Goal: Information Seeking & Learning: Learn about a topic

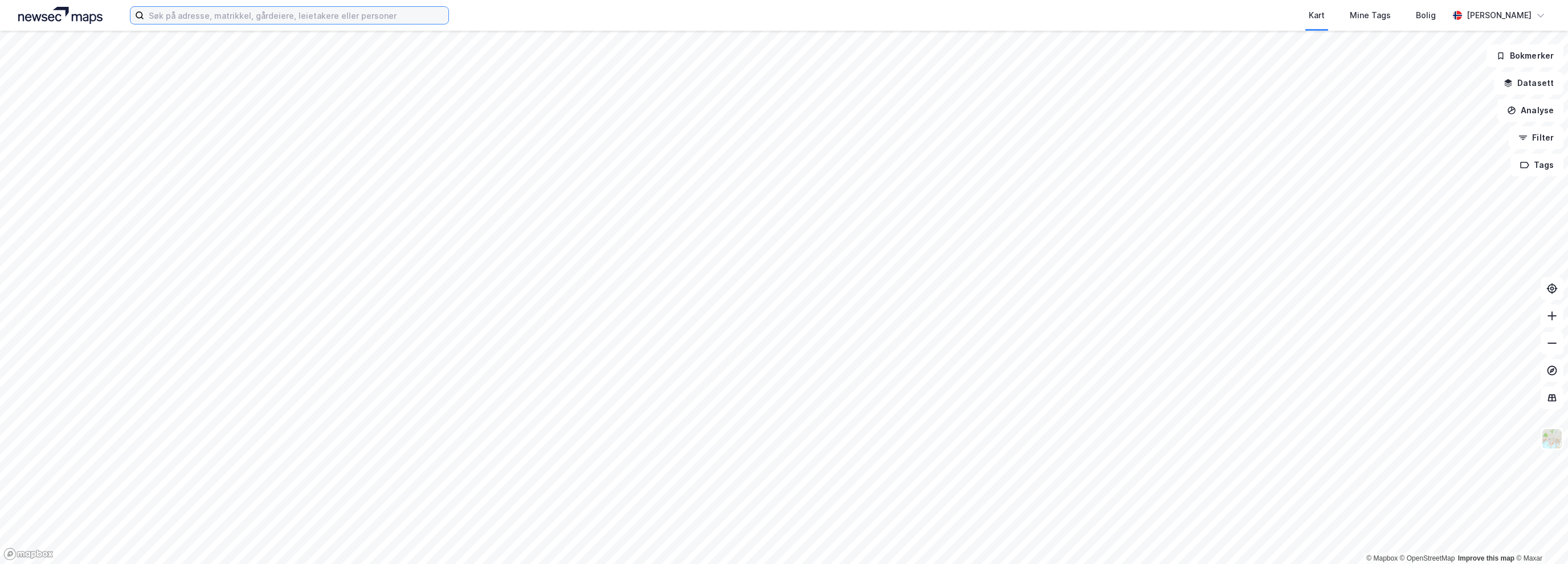
click at [394, 20] on input at bounding box center [296, 15] width 304 height 17
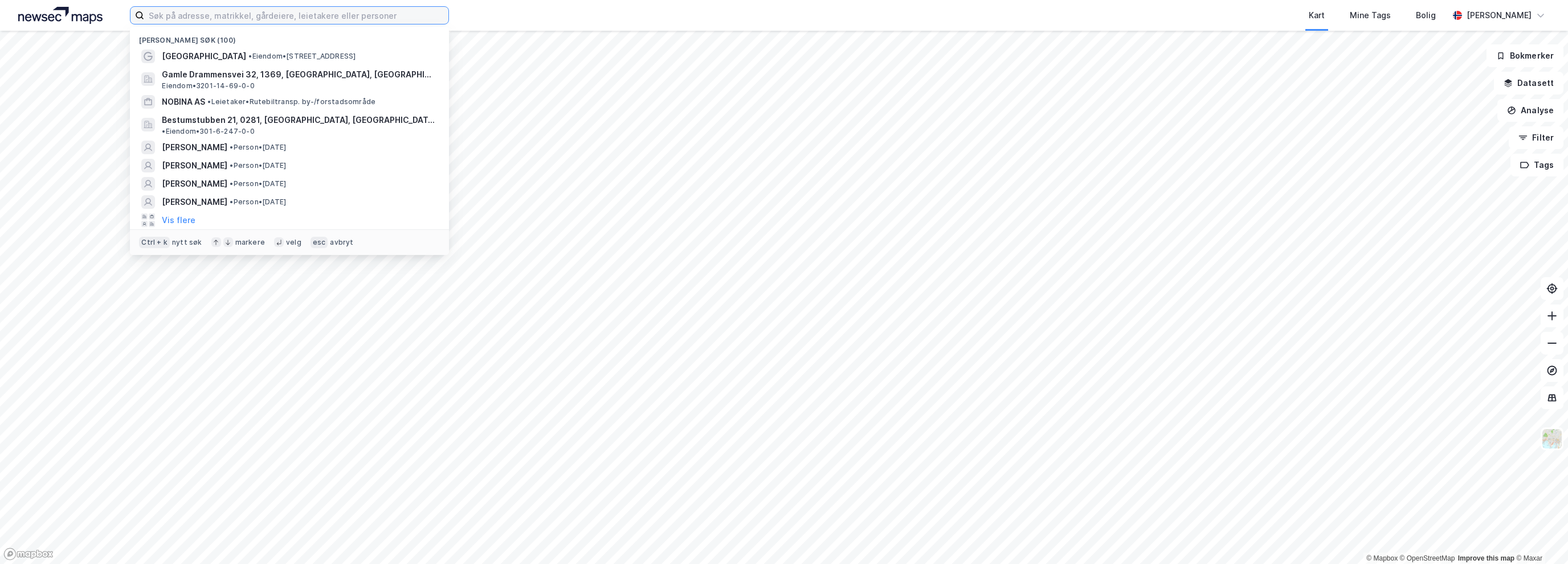
paste input "MADSERUD ALLE’ 33"
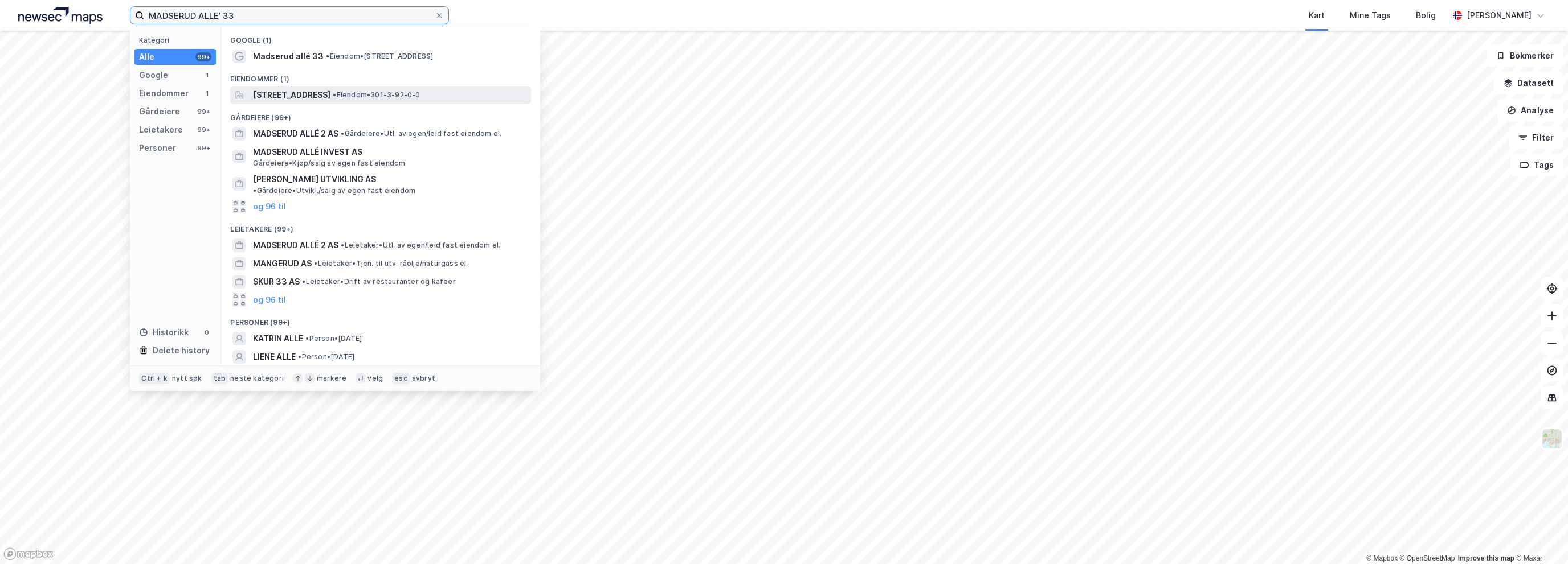
type input "MADSERUD ALLE’ 33"
click at [330, 100] on span "[STREET_ADDRESS]" at bounding box center [292, 95] width 78 height 14
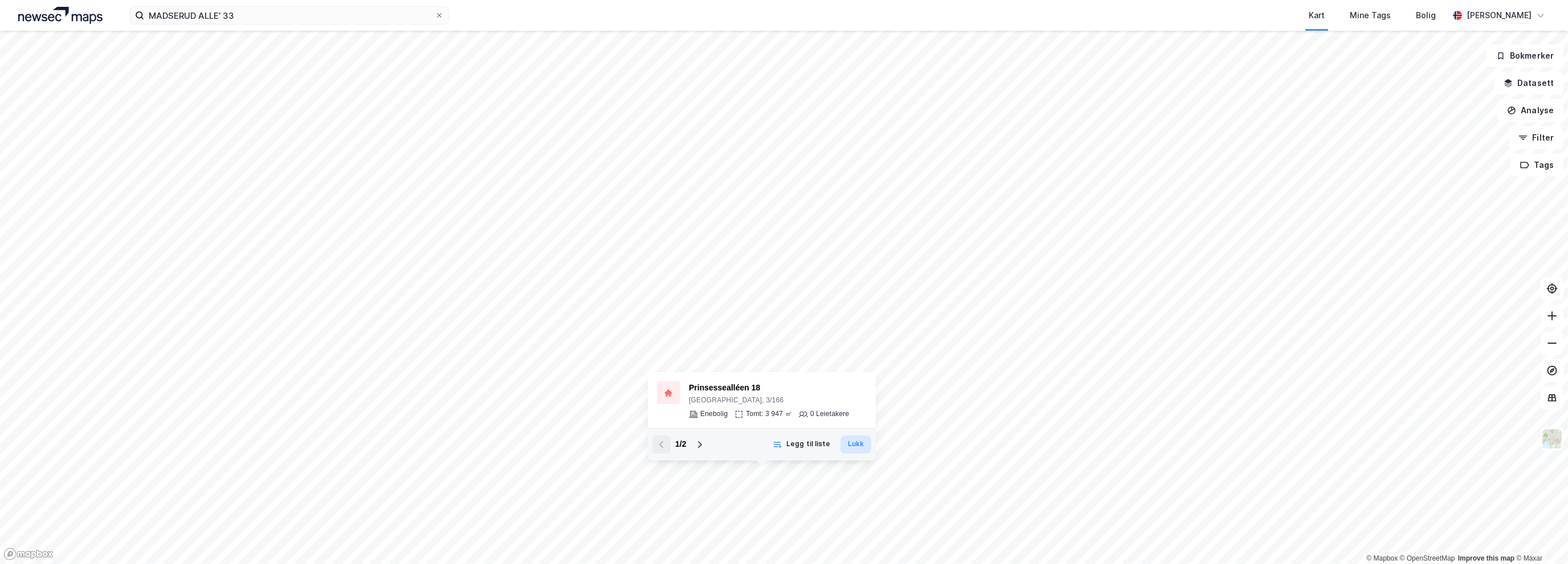
click at [858, 446] on button "Lukk" at bounding box center [856, 444] width 31 height 18
click at [440, 12] on icon at bounding box center [439, 15] width 7 height 7
click at [435, 12] on input "MADSERUD ALLE’ 33" at bounding box center [289, 15] width 290 height 17
click at [827, 399] on div "[GEOGRAPHIC_DATA], 3/166" at bounding box center [769, 400] width 160 height 9
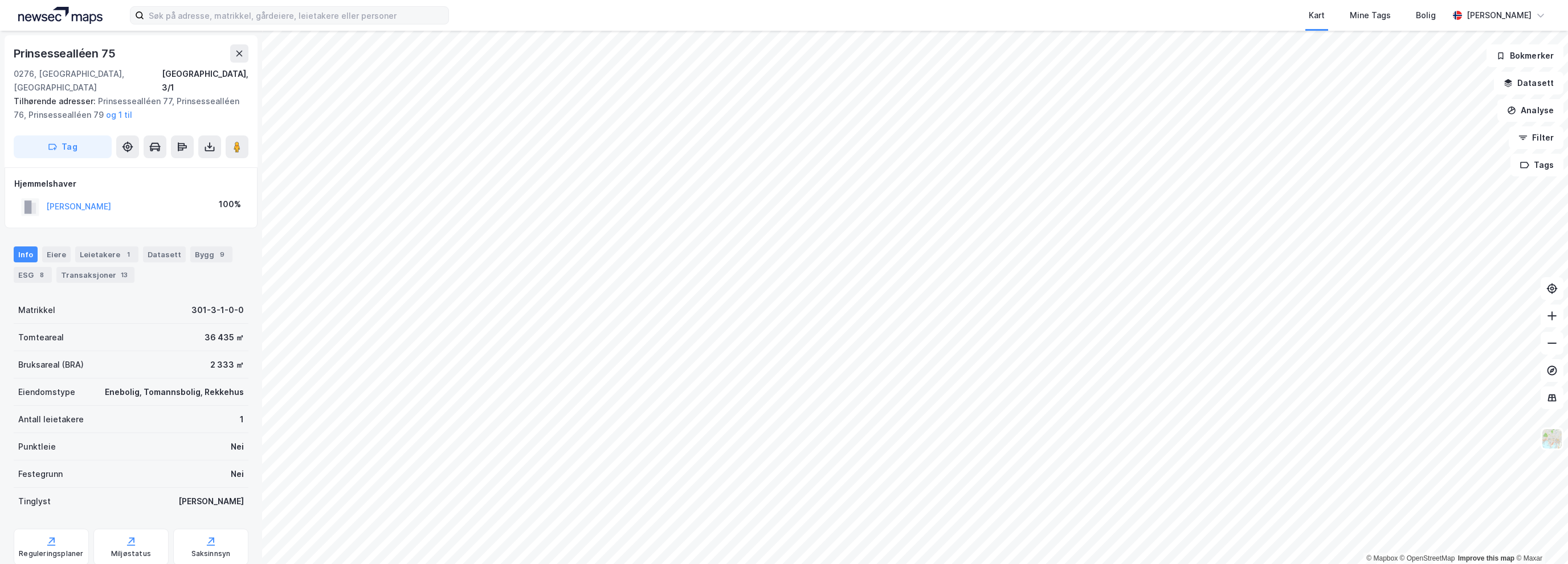
click at [897, 0] on html "Kart Mine Tags [PERSON_NAME] © Mapbox © OpenStreetMap Improve this map © [GEOGR…" at bounding box center [784, 282] width 1568 height 564
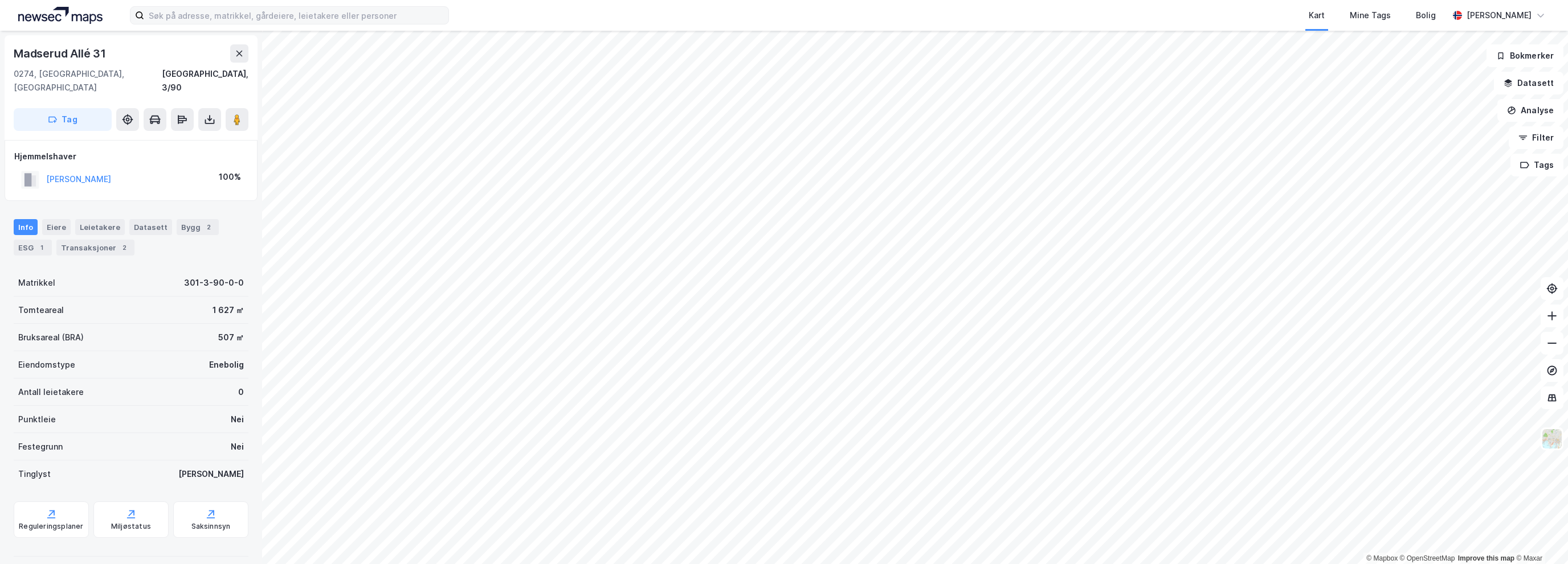
click at [69, 173] on div "[PERSON_NAME]" at bounding box center [78, 180] width 65 height 14
click at [0, 0] on button "[PERSON_NAME]" at bounding box center [0, 0] width 0 height 0
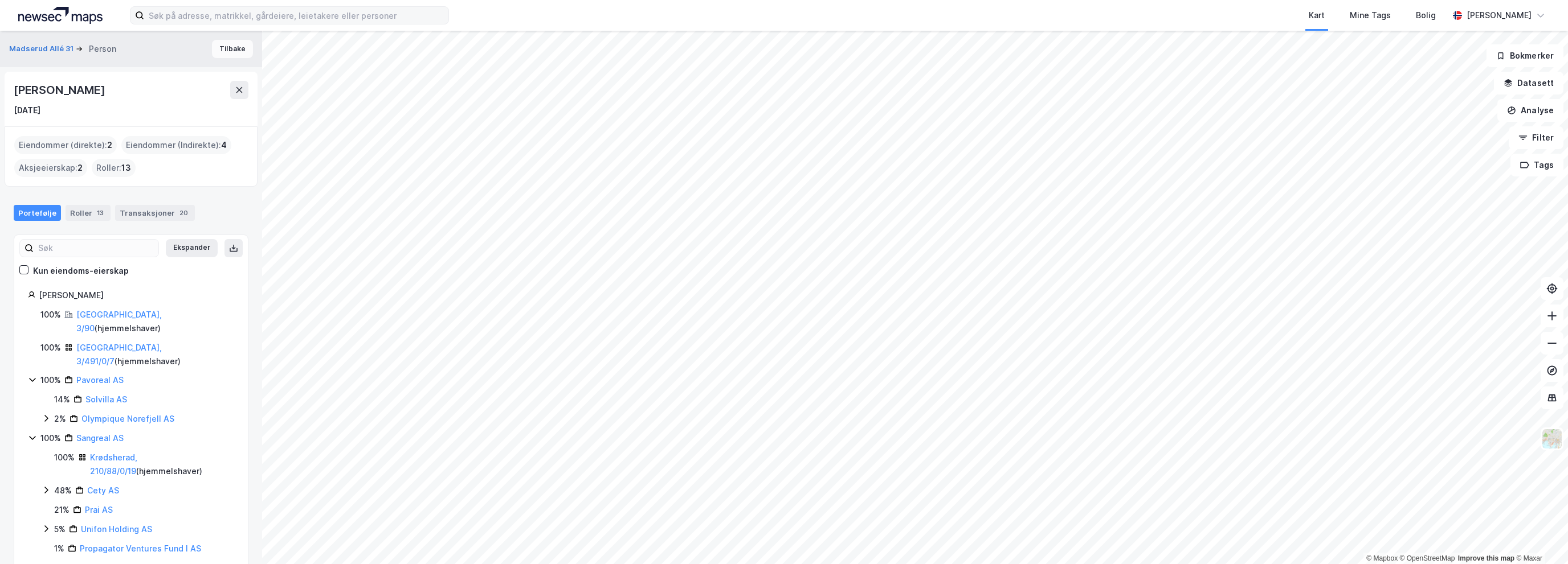
click at [224, 50] on button "Tilbake" at bounding box center [233, 49] width 41 height 18
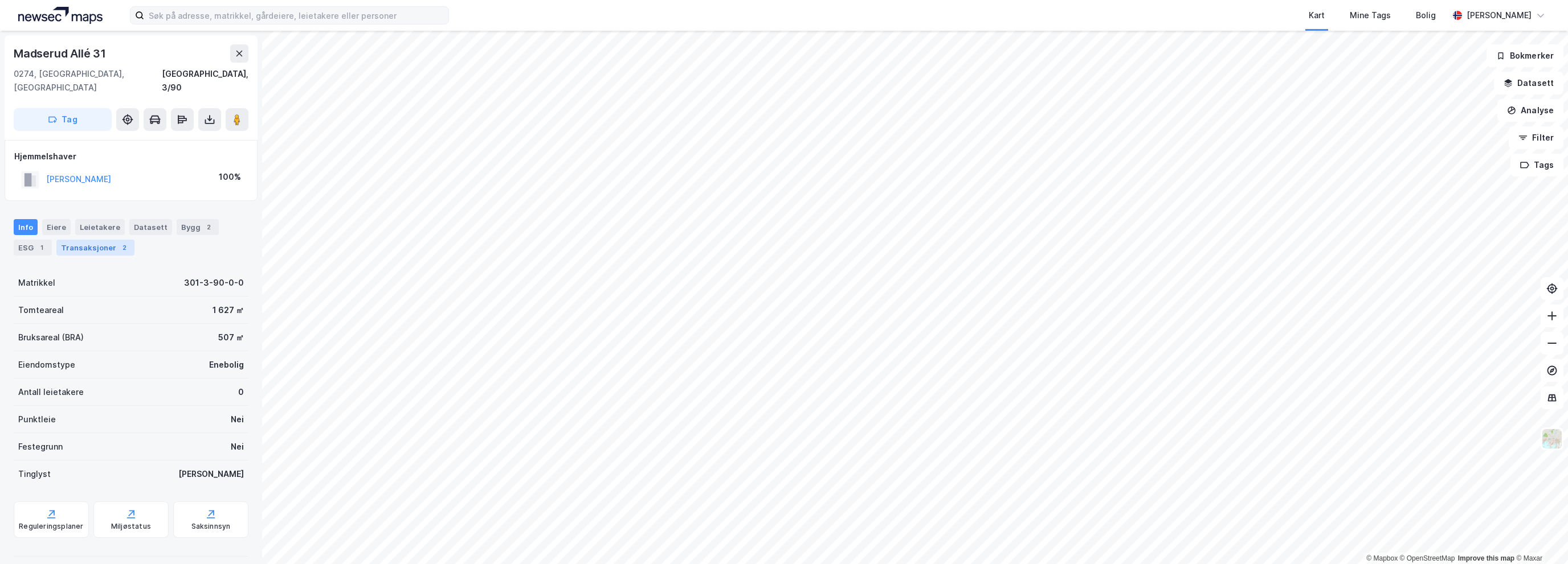
click at [120, 242] on div "2" at bounding box center [124, 248] width 12 height 12
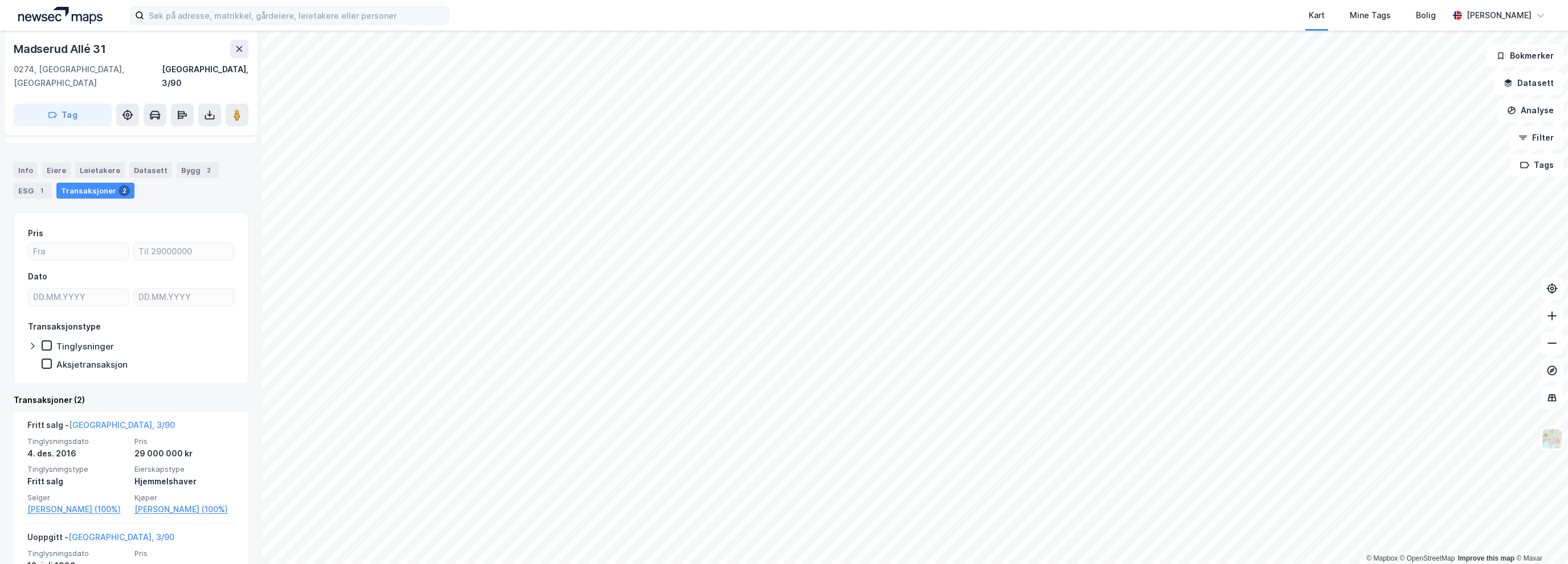
scroll to position [114, 0]
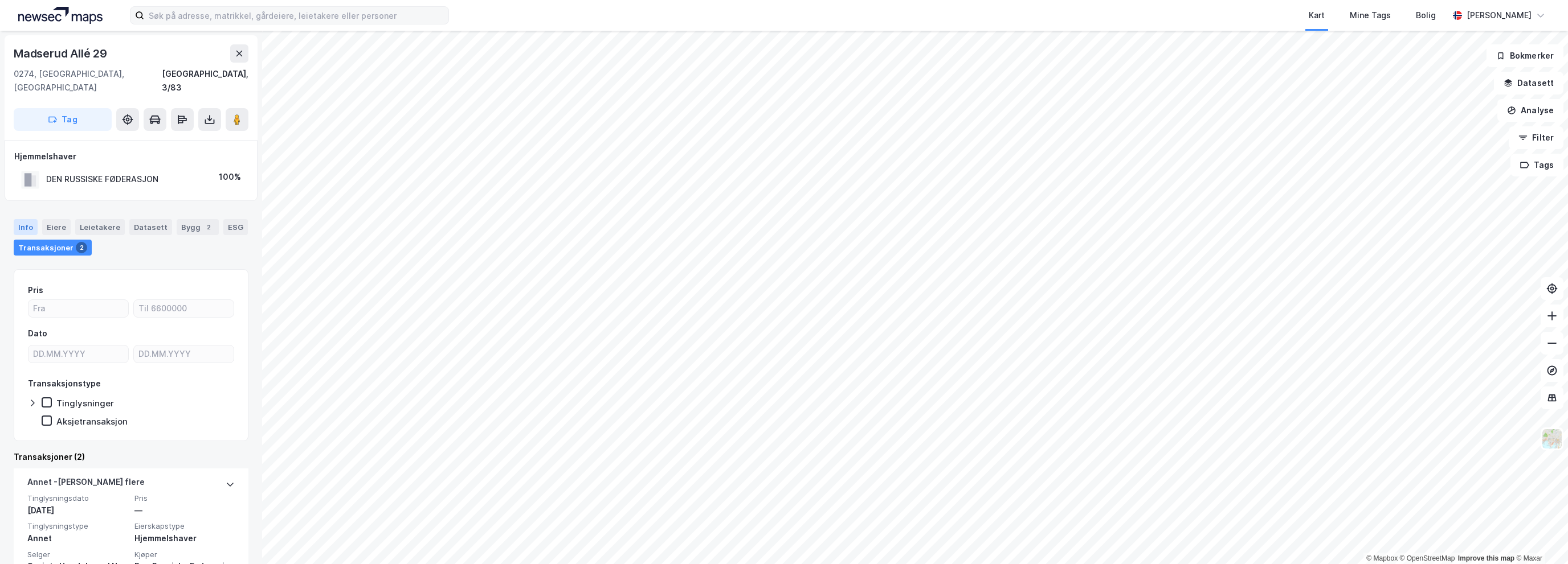
click at [21, 219] on div "Info" at bounding box center [25, 227] width 24 height 16
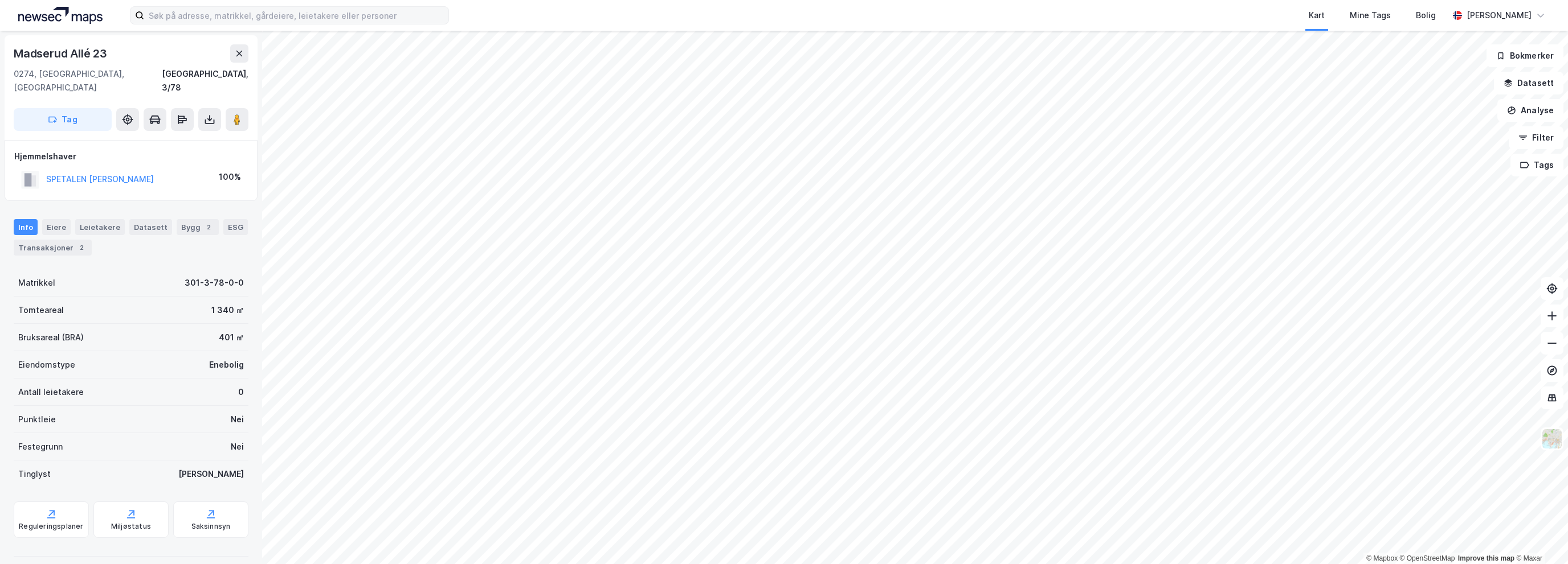
click at [74, 56] on div "Madserud Allé 23" at bounding box center [61, 54] width 96 height 18
copy div "Madserud Allé 23"
click at [91, 54] on div "Madserud Allé 21" at bounding box center [61, 54] width 94 height 18
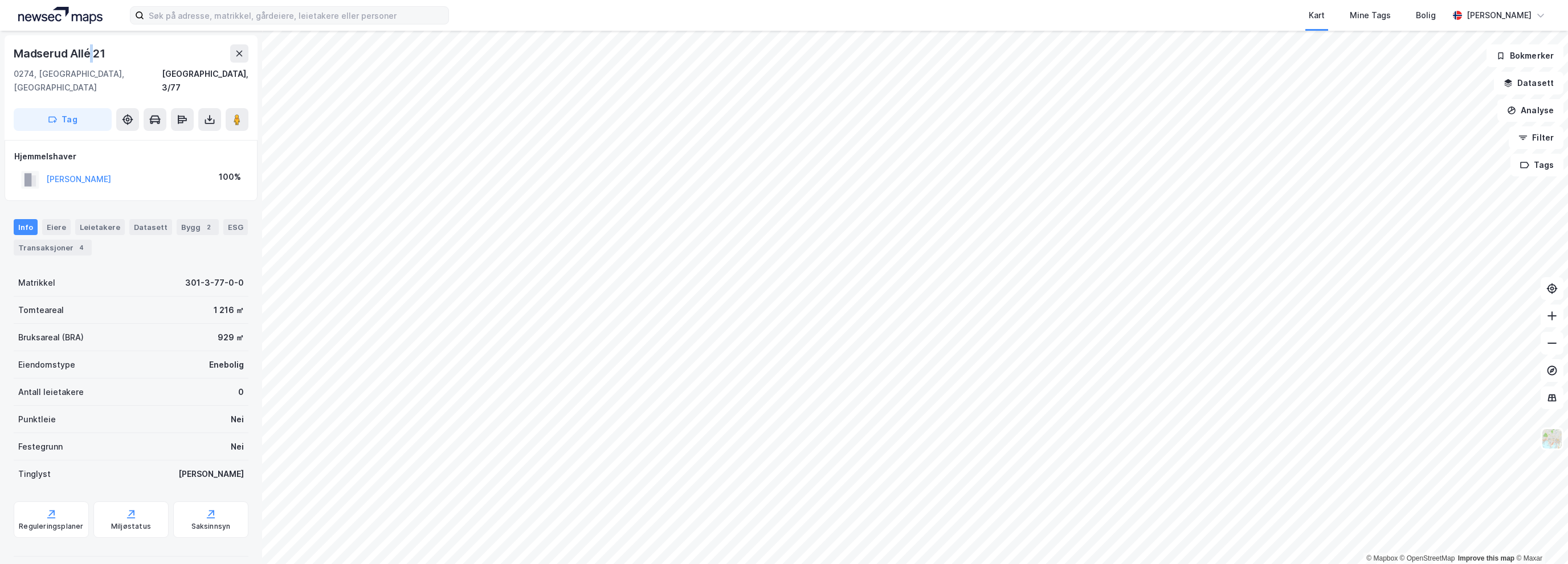
click at [91, 54] on div "Madserud Allé 21" at bounding box center [61, 54] width 94 height 18
copy div "Madserud Allé 21"
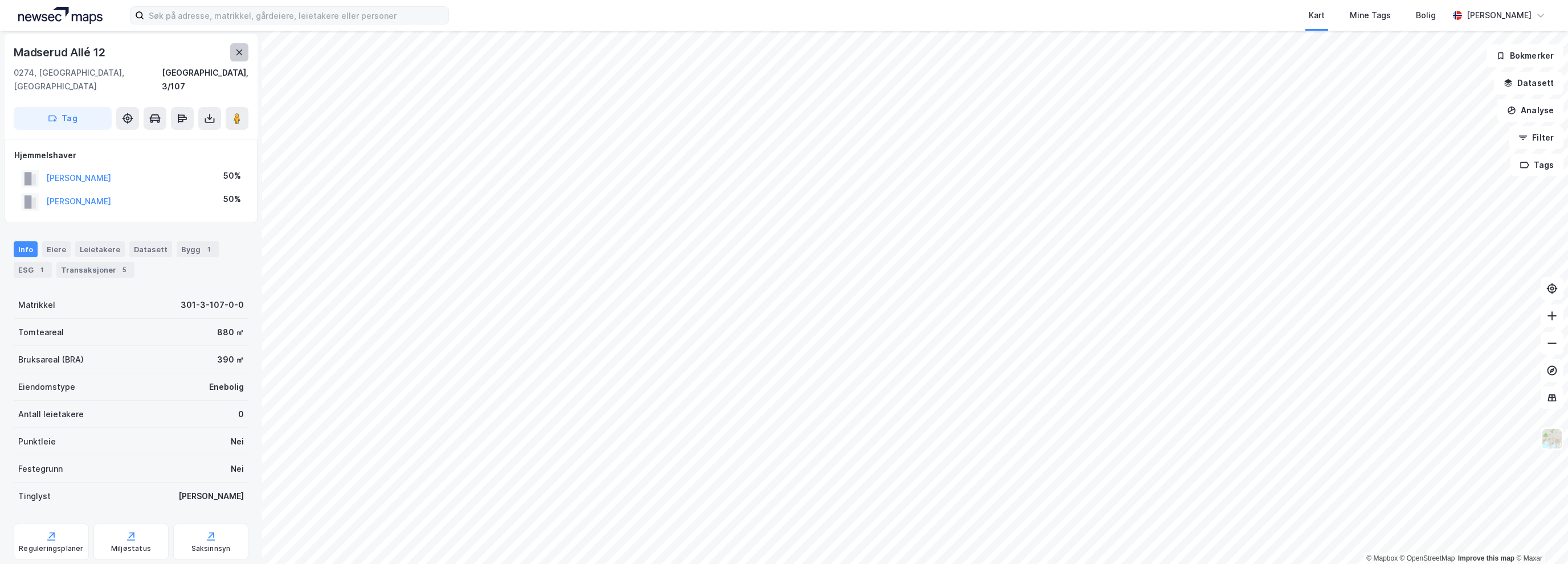
click at [246, 54] on button at bounding box center [239, 52] width 18 height 18
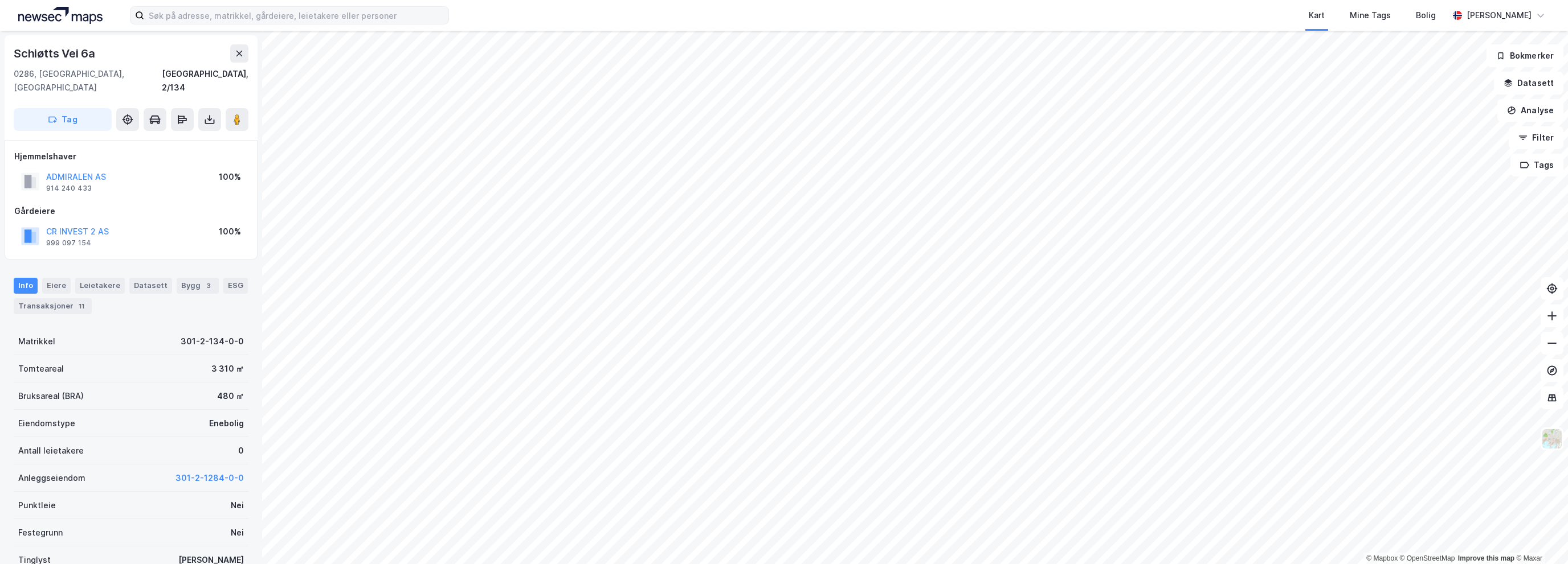
scroll to position [1, 0]
click at [61, 276] on div "Eiere" at bounding box center [56, 284] width 28 height 16
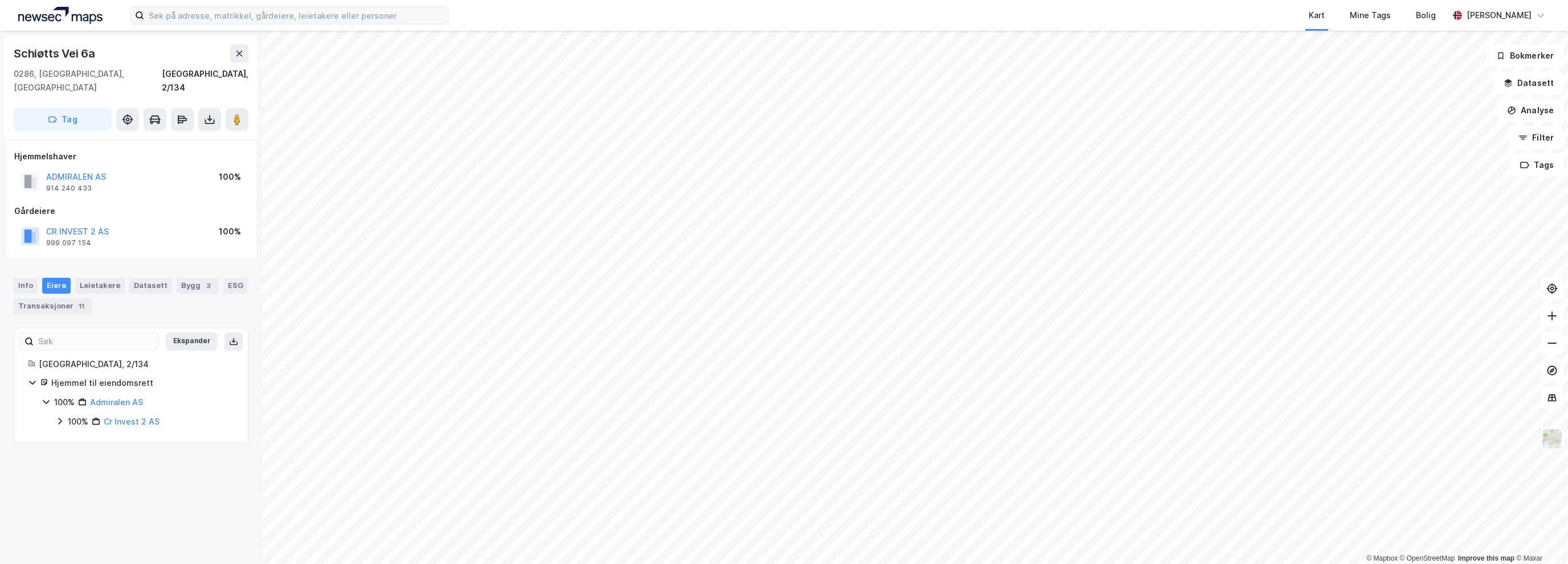
click at [48, 398] on icon at bounding box center [45, 402] width 9 height 9
click at [0, 0] on button "ADMIRALEN AS" at bounding box center [0, 0] width 0 height 0
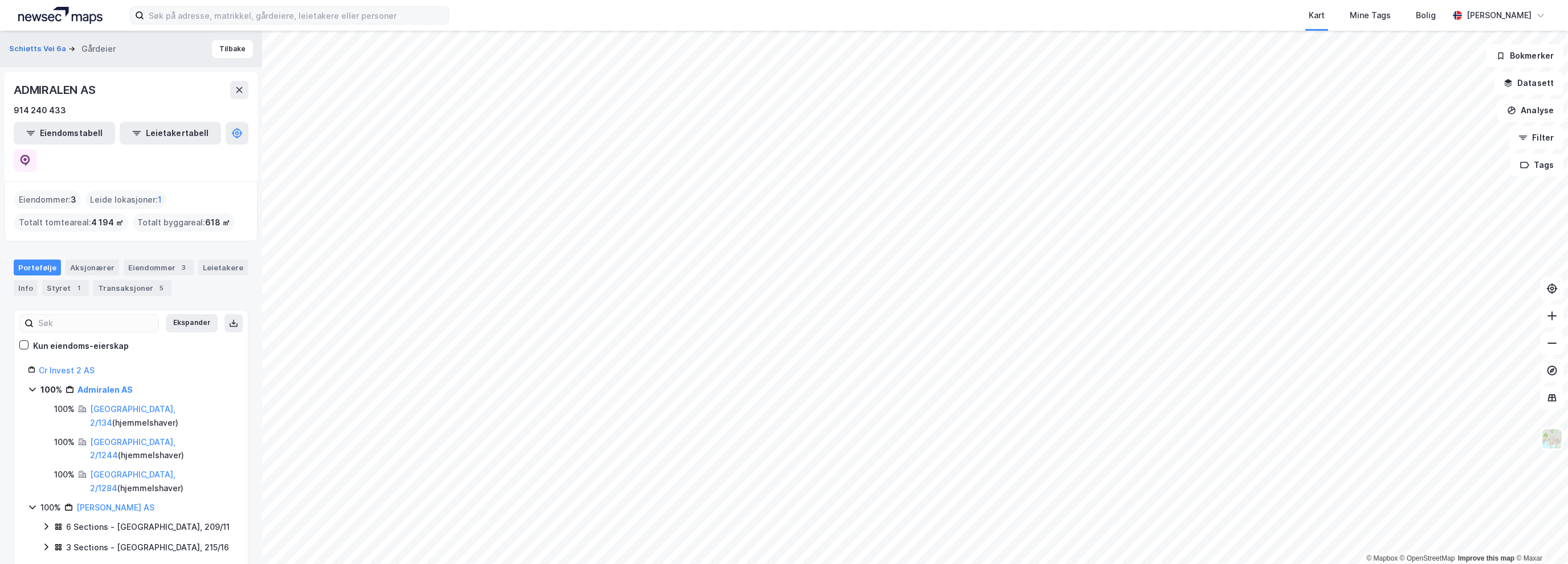
click at [46, 82] on div "ADMIRALEN AS" at bounding box center [56, 90] width 85 height 18
click at [47, 87] on div "ADMIRALEN AS" at bounding box center [56, 90] width 85 height 18
copy div "ADMIRALEN AS"
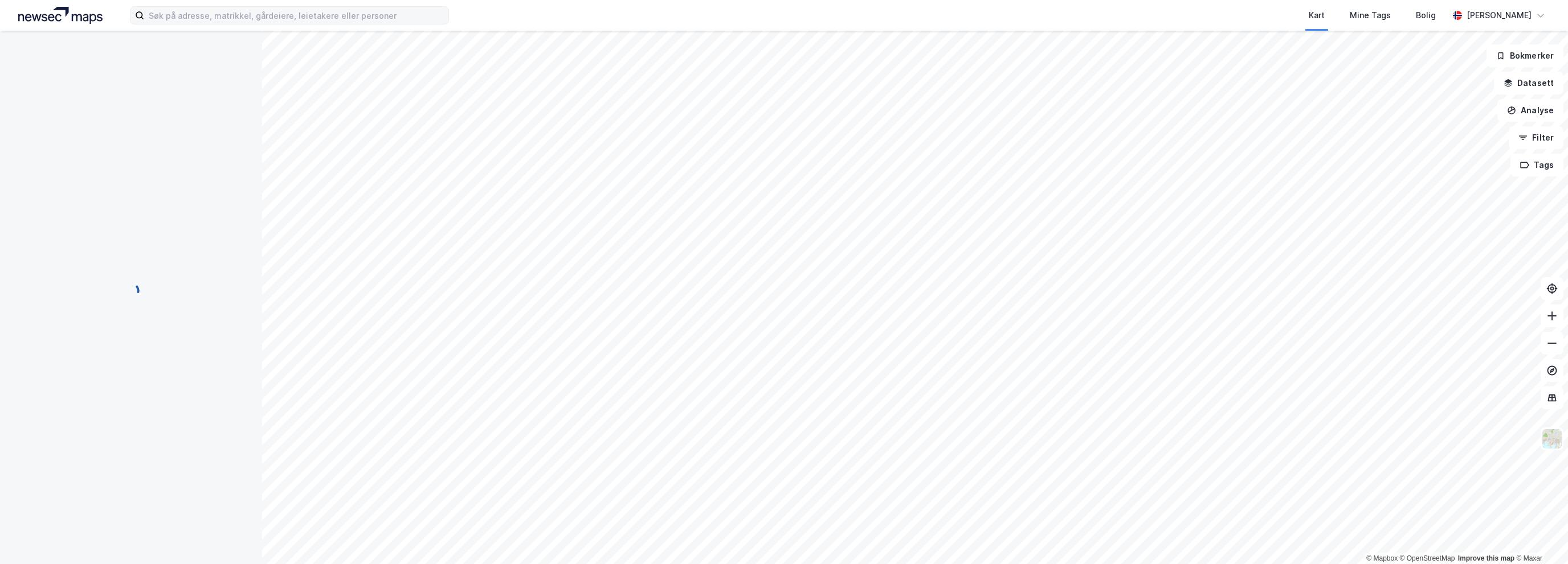
scroll to position [1, 0]
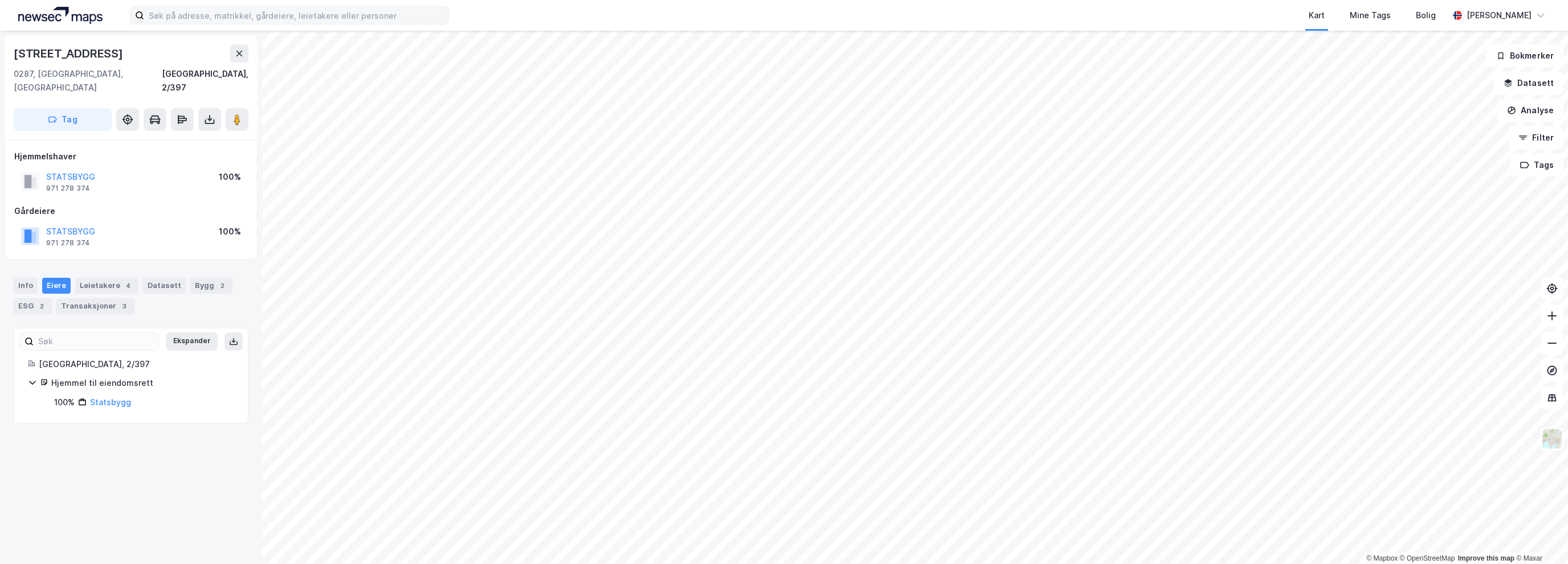
click at [929, 29] on div "Kart Mine Tags [PERSON_NAME] © Mapbox © OpenStreetMap Improve this map © [STREE…" at bounding box center [784, 282] width 1568 height 564
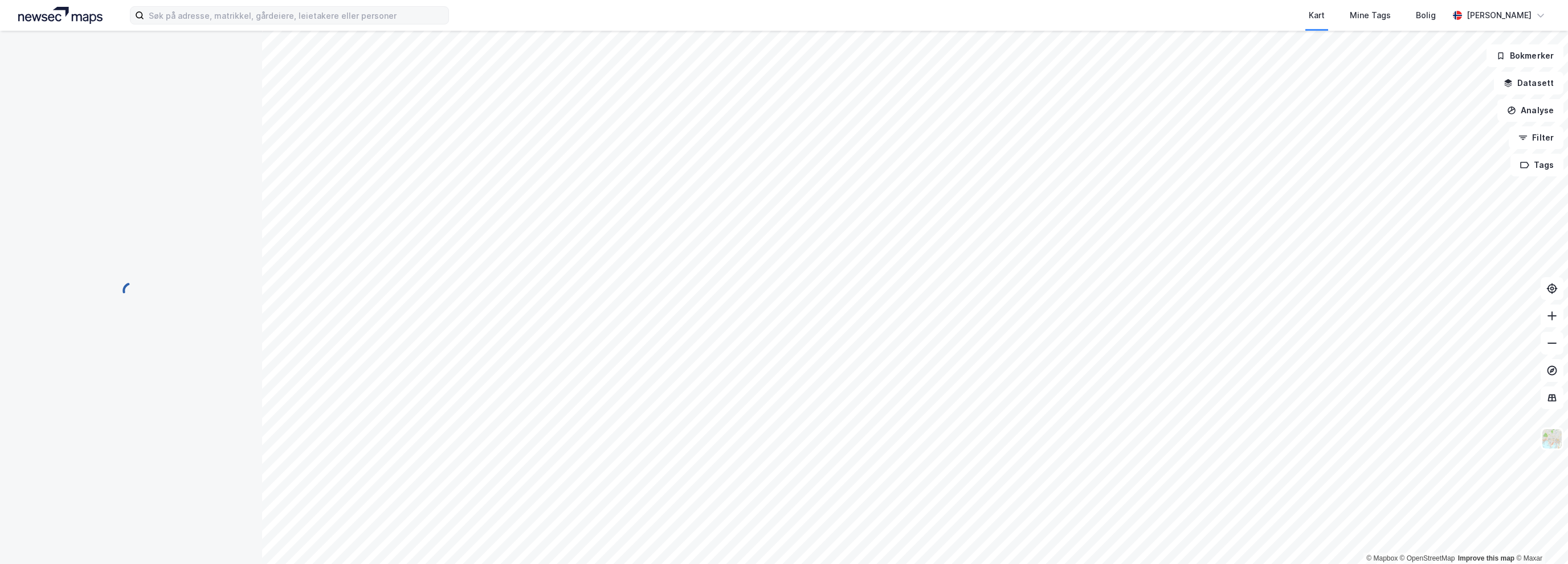
scroll to position [1, 0]
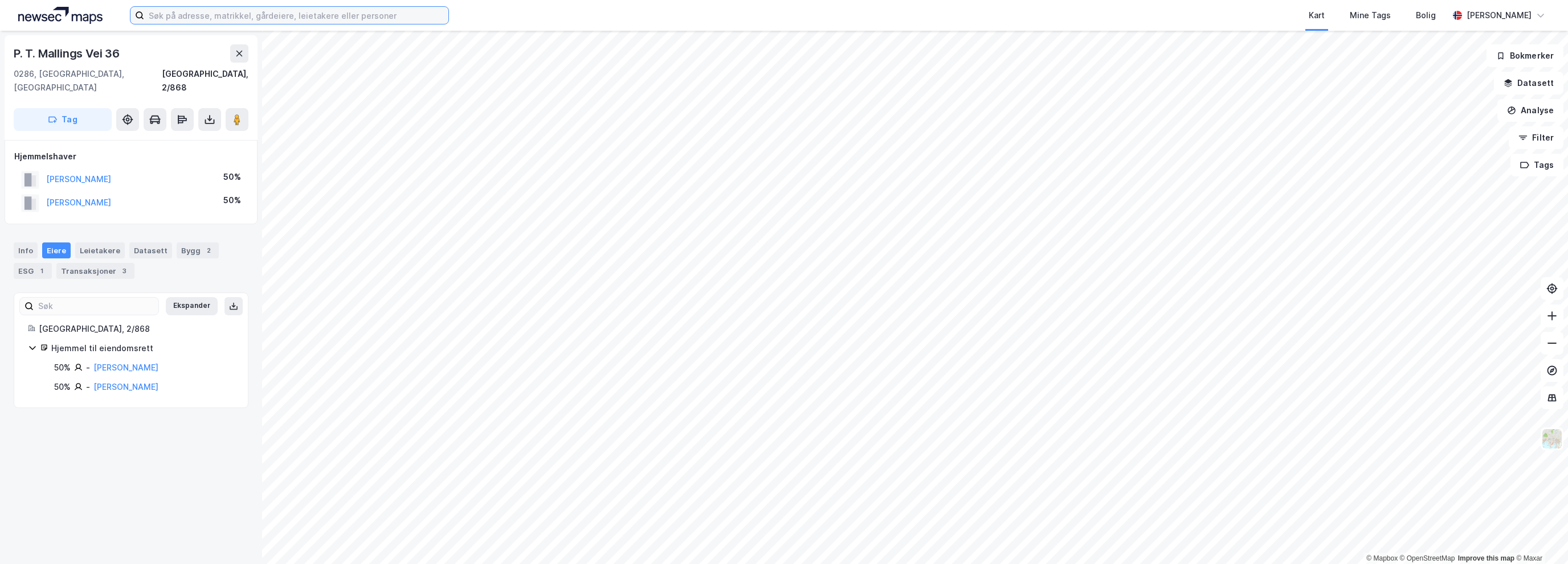
click at [372, 19] on input at bounding box center [296, 15] width 304 height 17
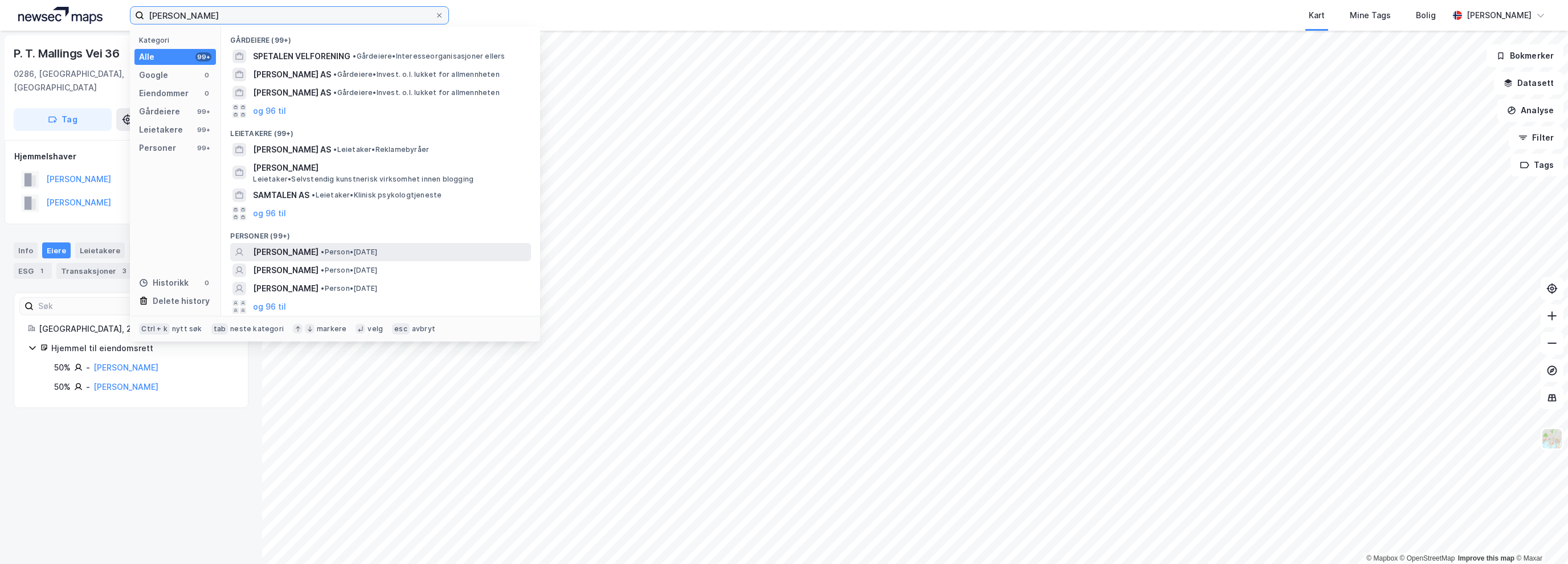
type input "[PERSON_NAME]"
click at [377, 248] on span "• Person • [DATE]" at bounding box center [349, 252] width 56 height 9
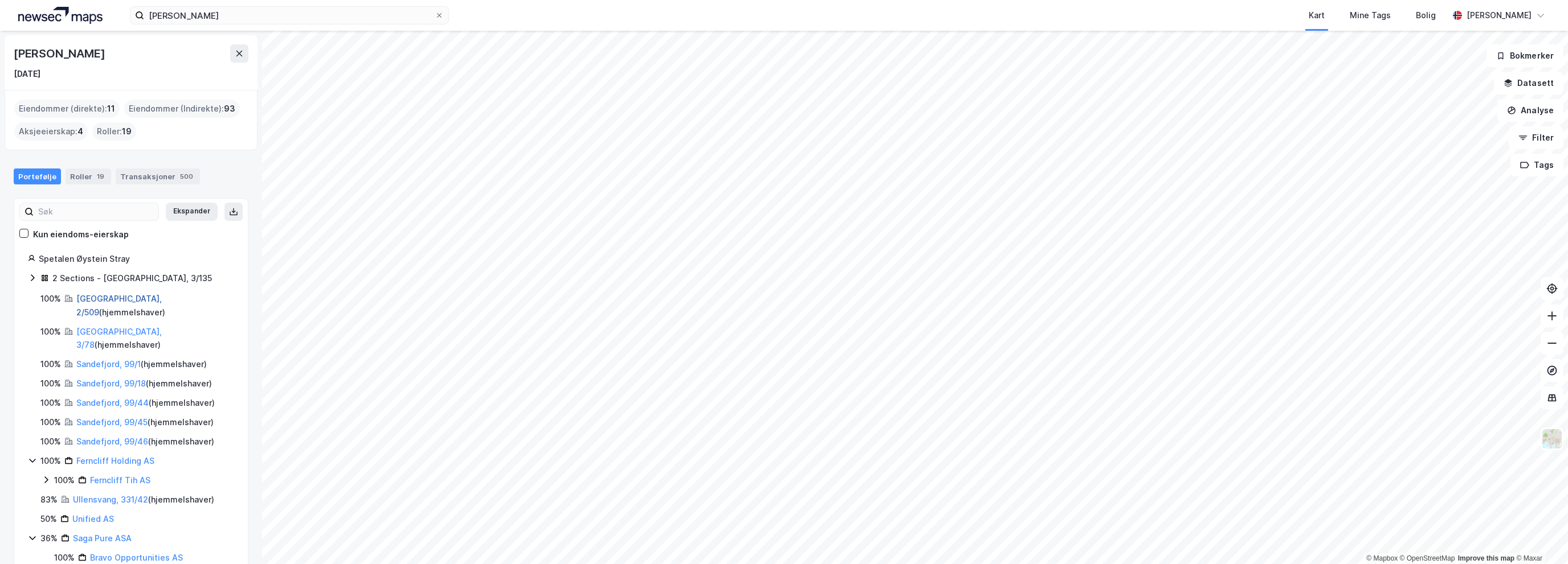
click at [107, 299] on link "[GEOGRAPHIC_DATA], 2/509" at bounding box center [119, 305] width 85 height 23
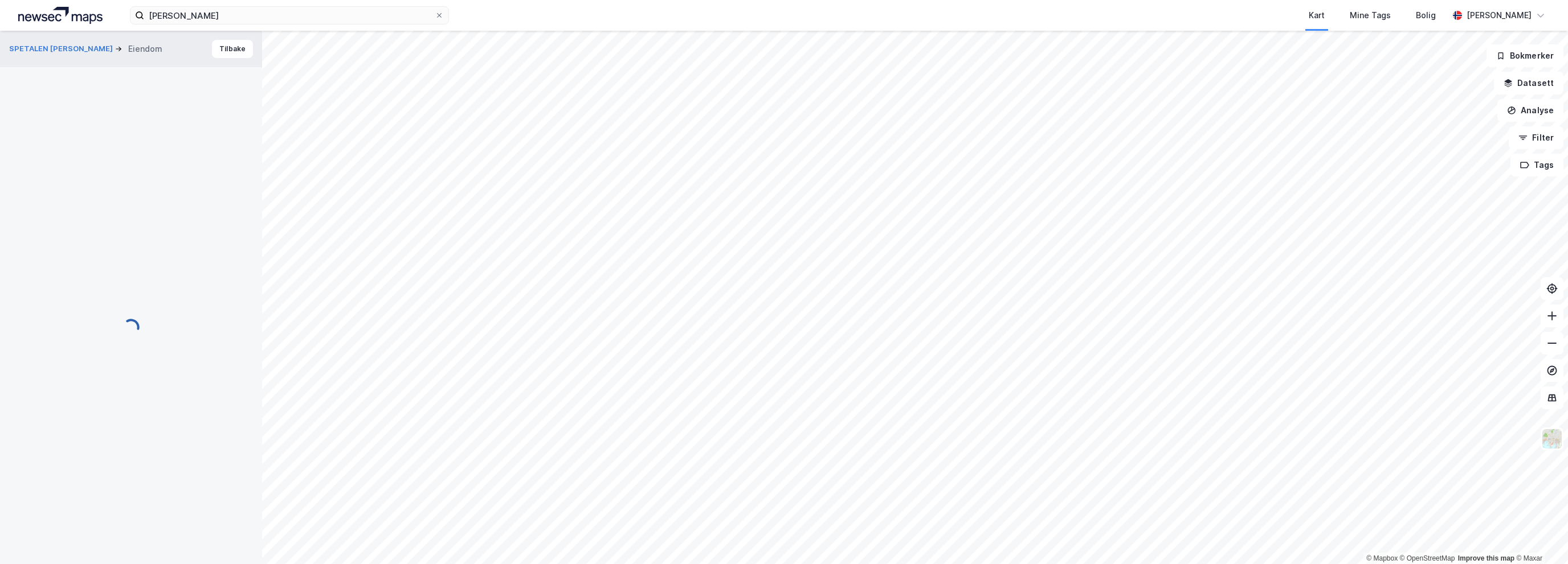
scroll to position [1, 0]
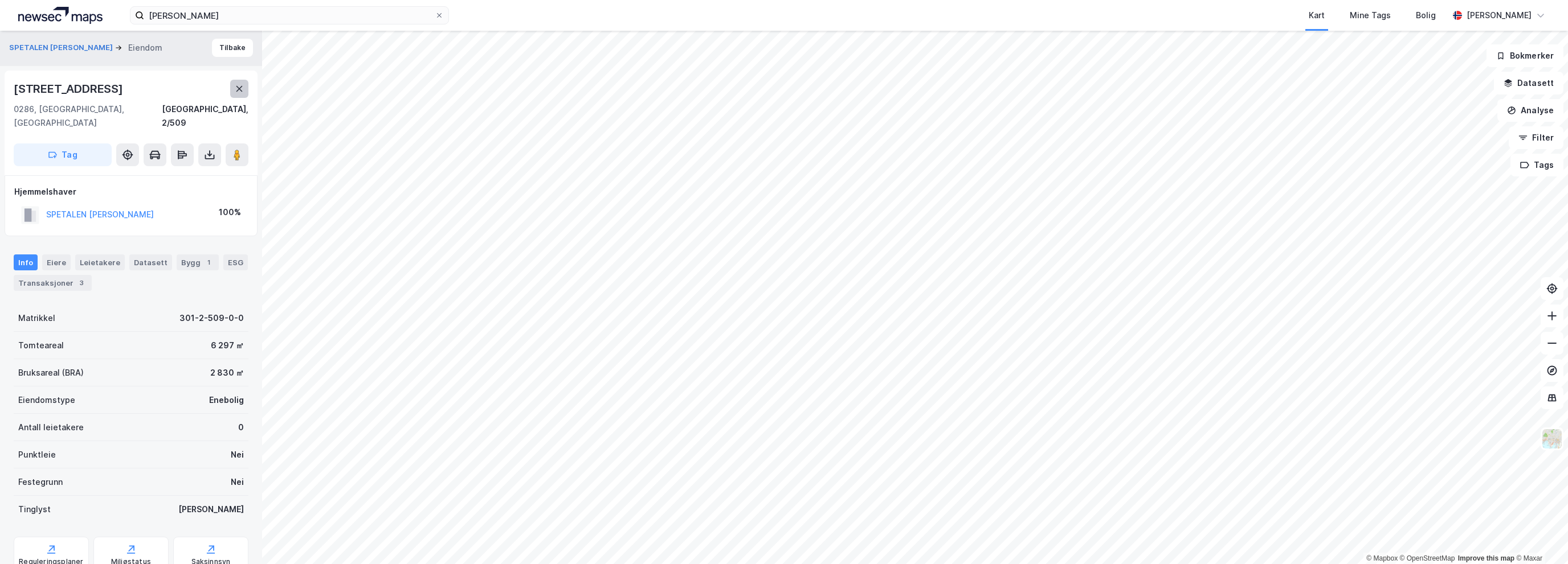
click at [233, 87] on button at bounding box center [239, 89] width 18 height 18
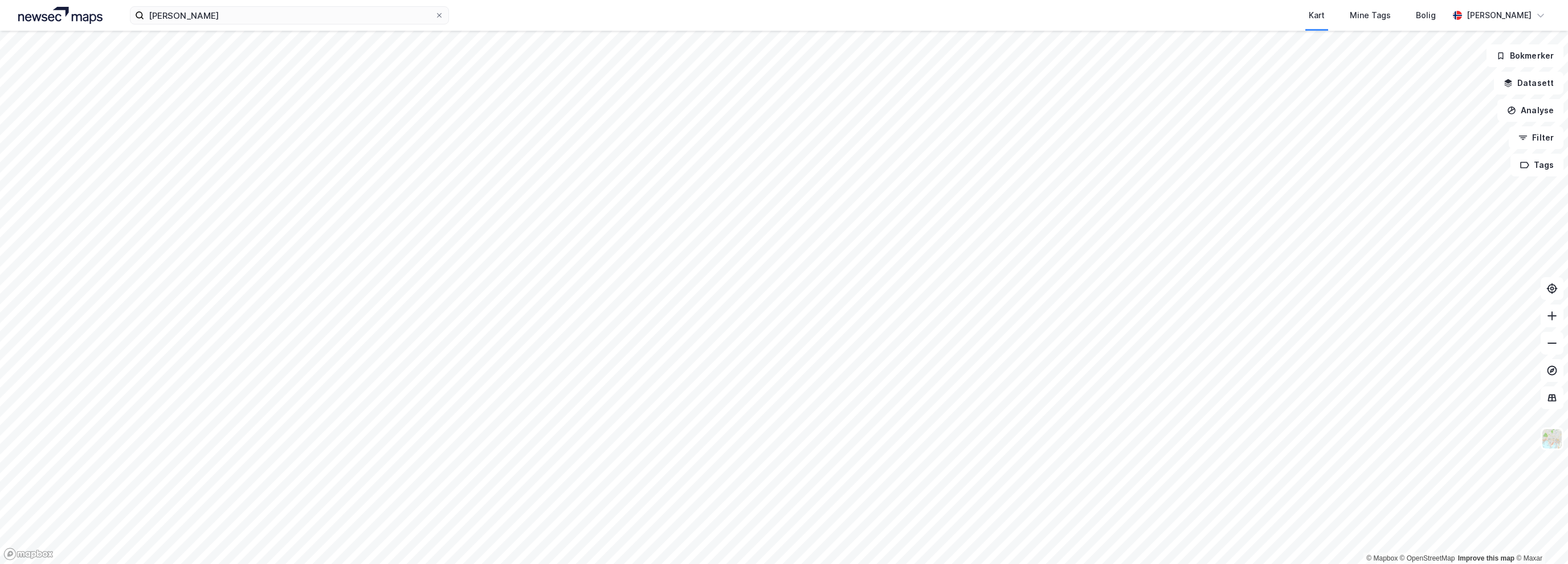
click at [440, 15] on icon at bounding box center [439, 15] width 5 height 5
click at [435, 15] on input "[PERSON_NAME]" at bounding box center [289, 15] width 290 height 17
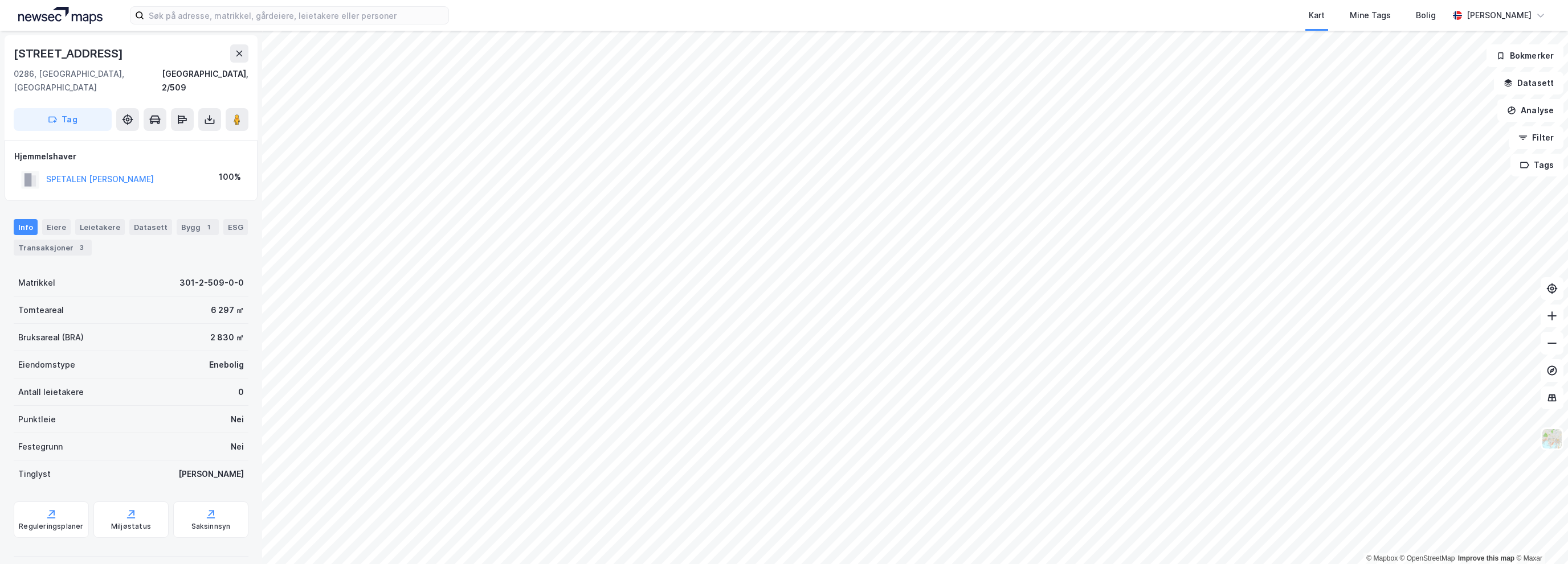
click at [101, 52] on div "[STREET_ADDRESS]" at bounding box center [70, 54] width 112 height 18
copy div "[STREET_ADDRESS]"
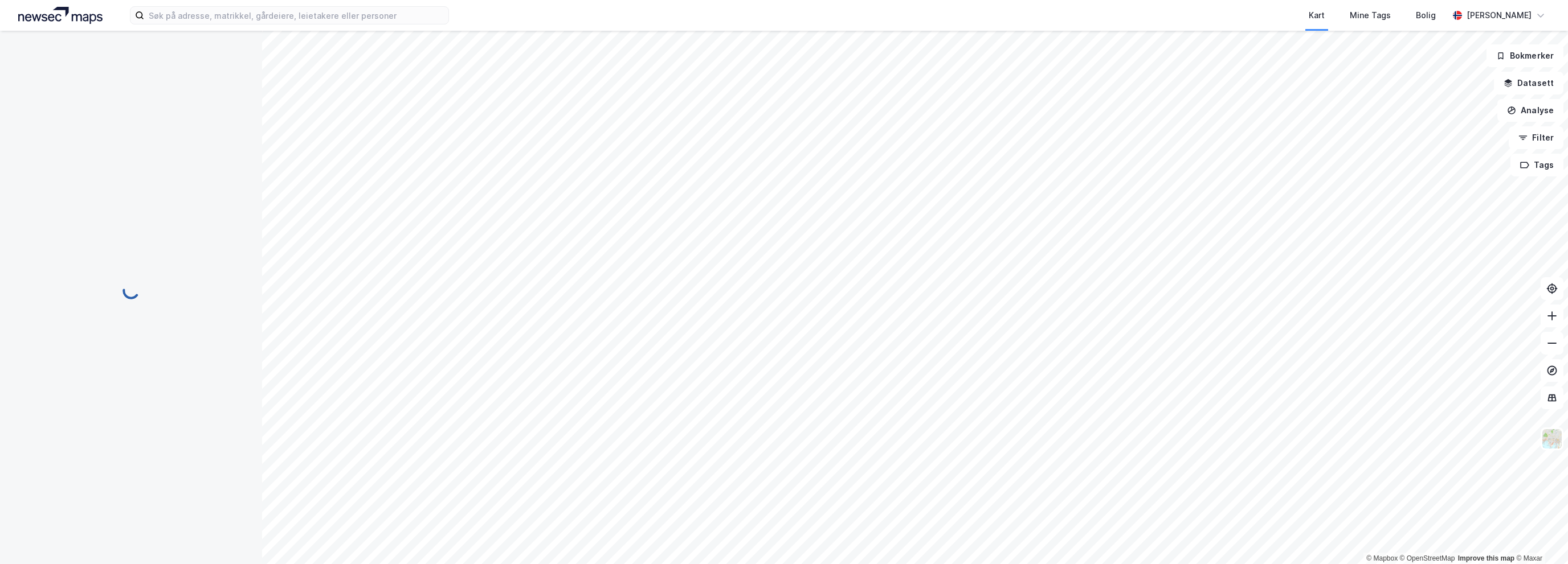
scroll to position [1, 0]
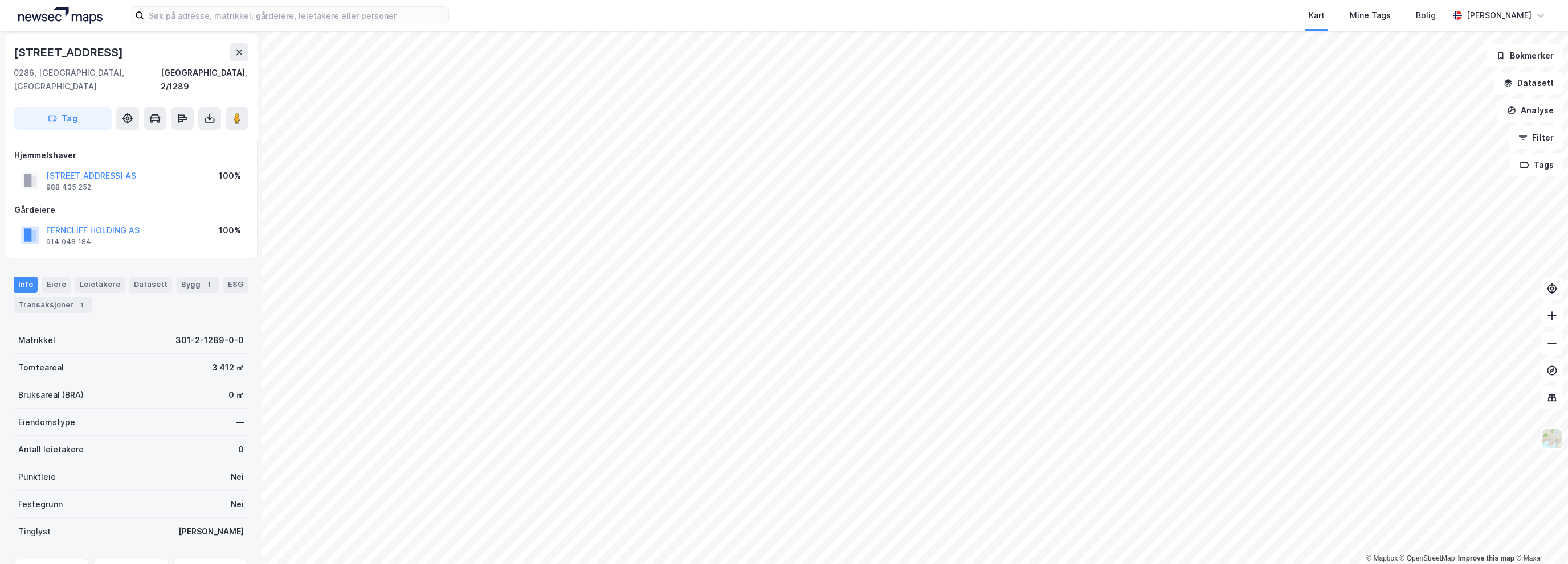
scroll to position [1, 0]
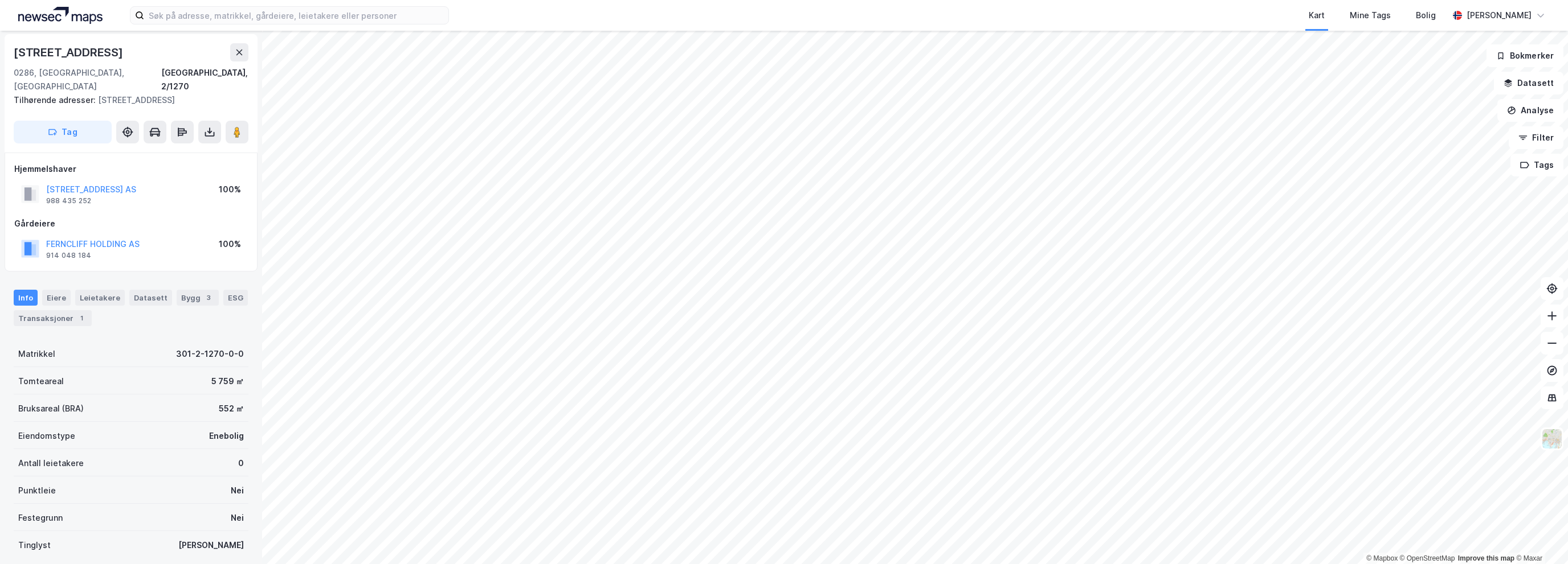
scroll to position [1, 0]
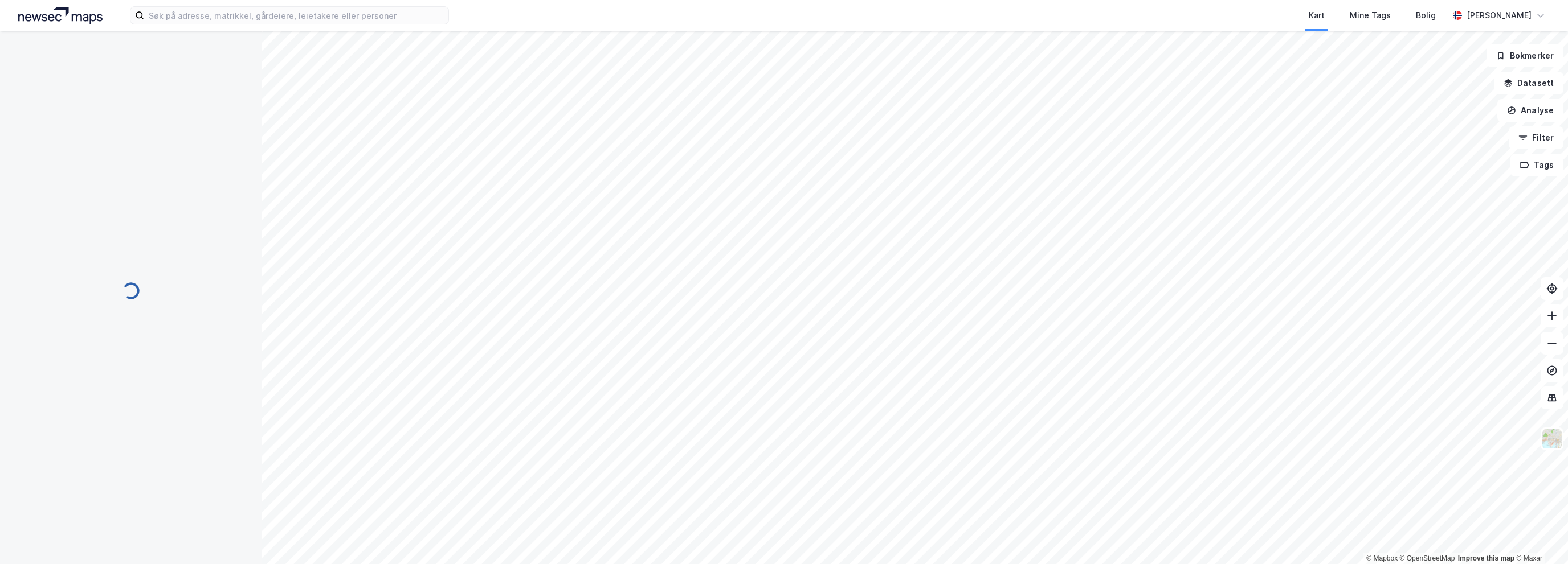
scroll to position [1, 0]
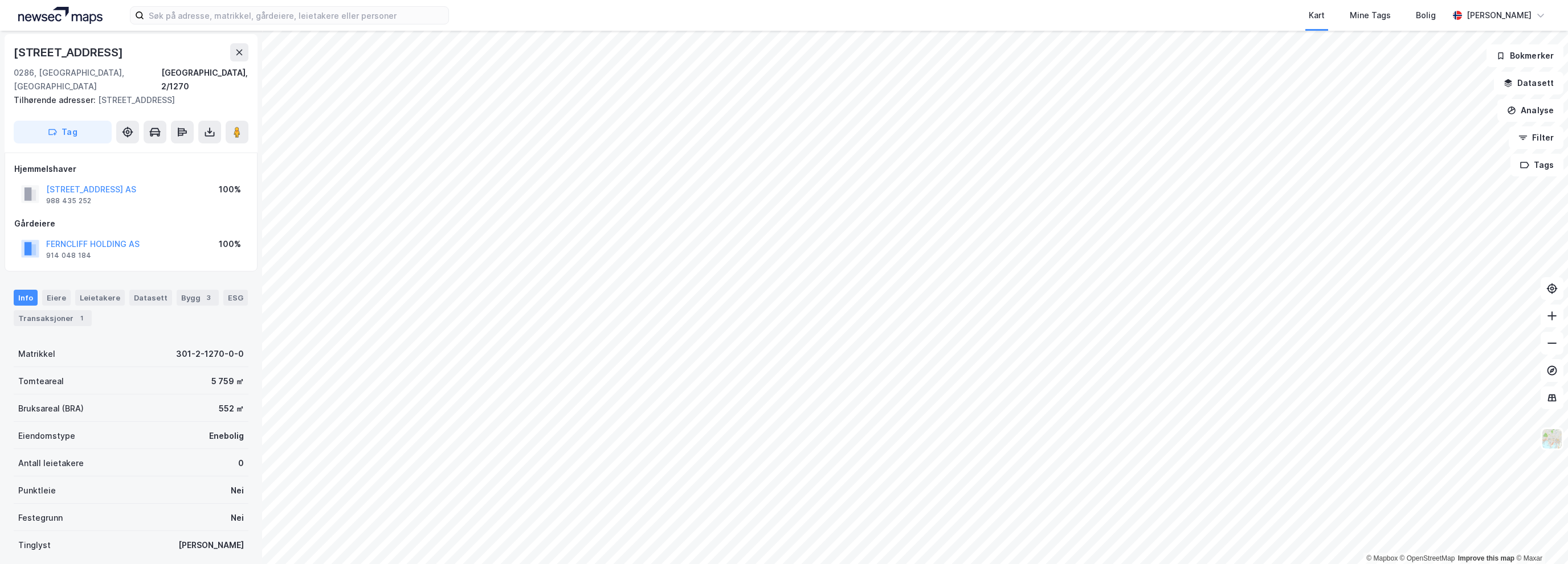
scroll to position [1, 0]
drag, startPoint x: 14, startPoint y: 52, endPoint x: 107, endPoint y: 48, distance: 93.1
click at [107, 48] on div "[STREET_ADDRESS]" at bounding box center [70, 52] width 112 height 18
copy div "[STREET_ADDRESS]"
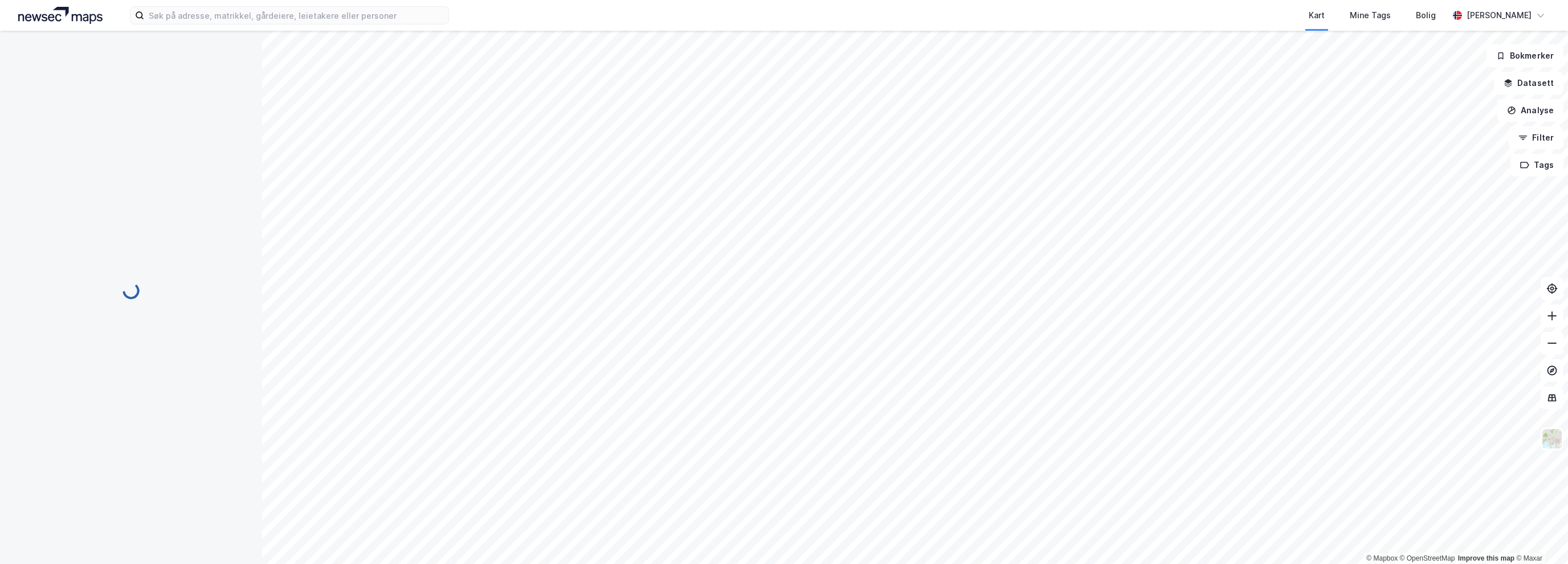
scroll to position [1, 0]
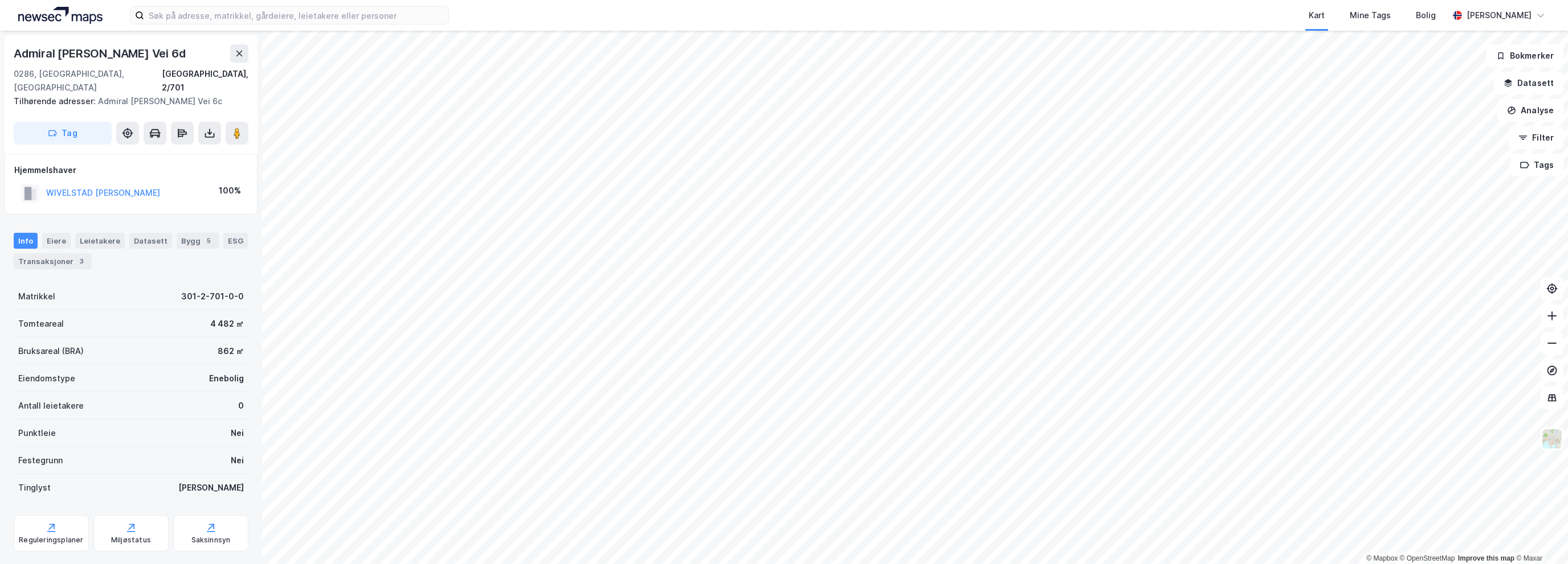
scroll to position [1, 0]
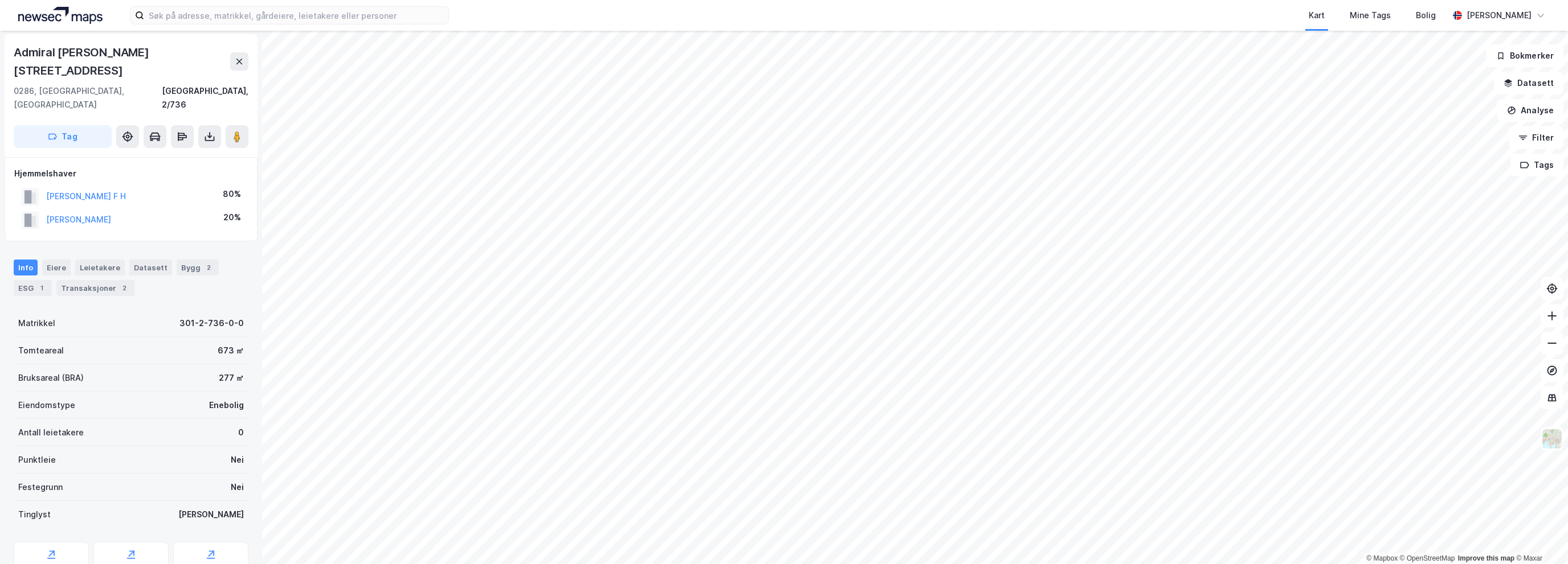
scroll to position [1, 0]
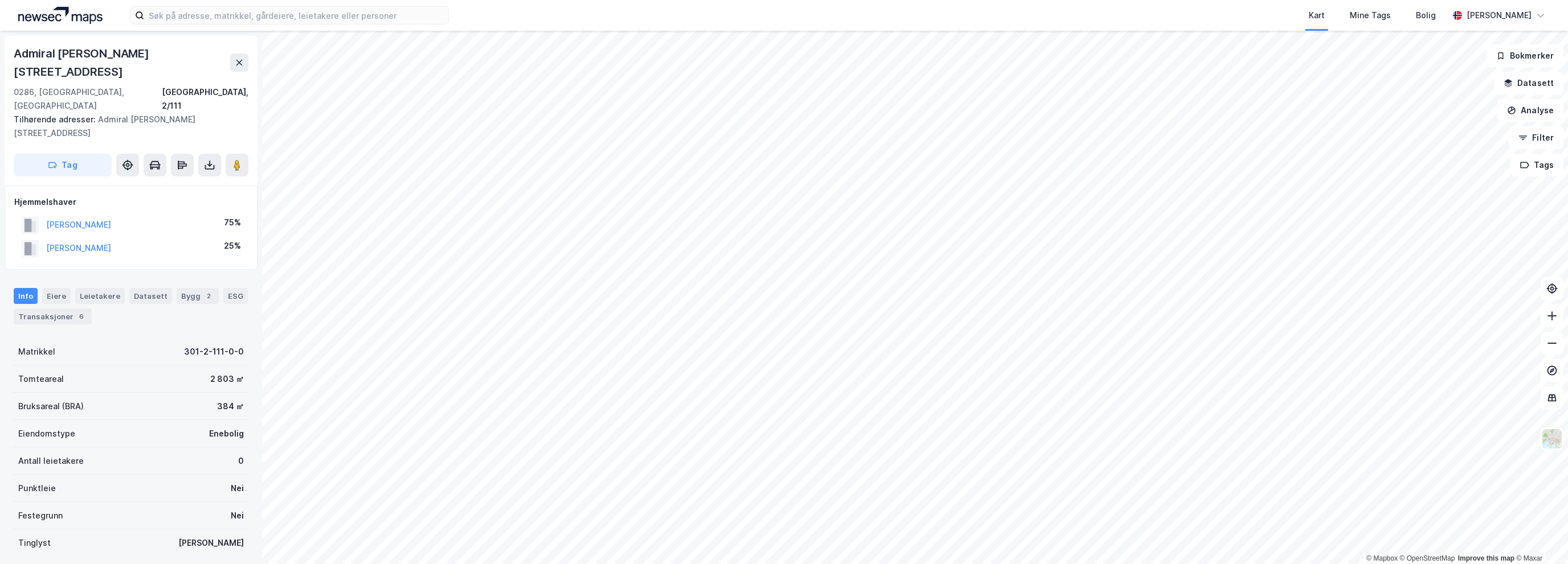
scroll to position [1, 0]
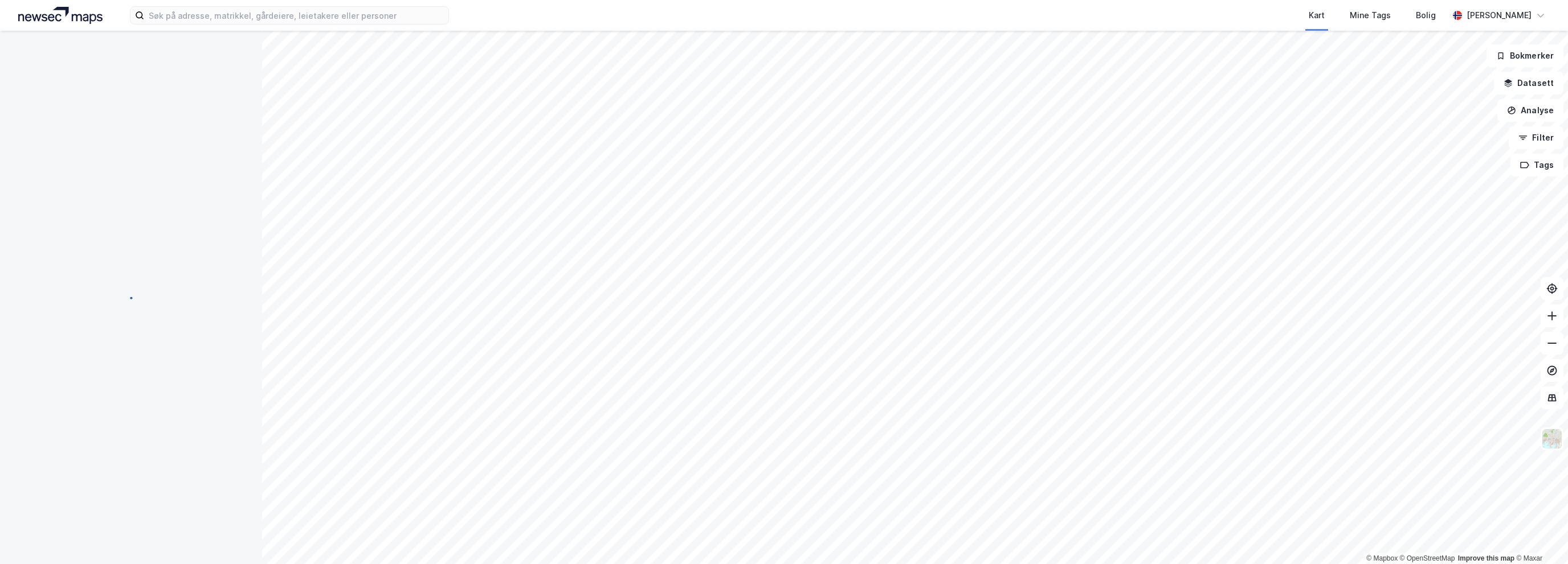
scroll to position [1, 0]
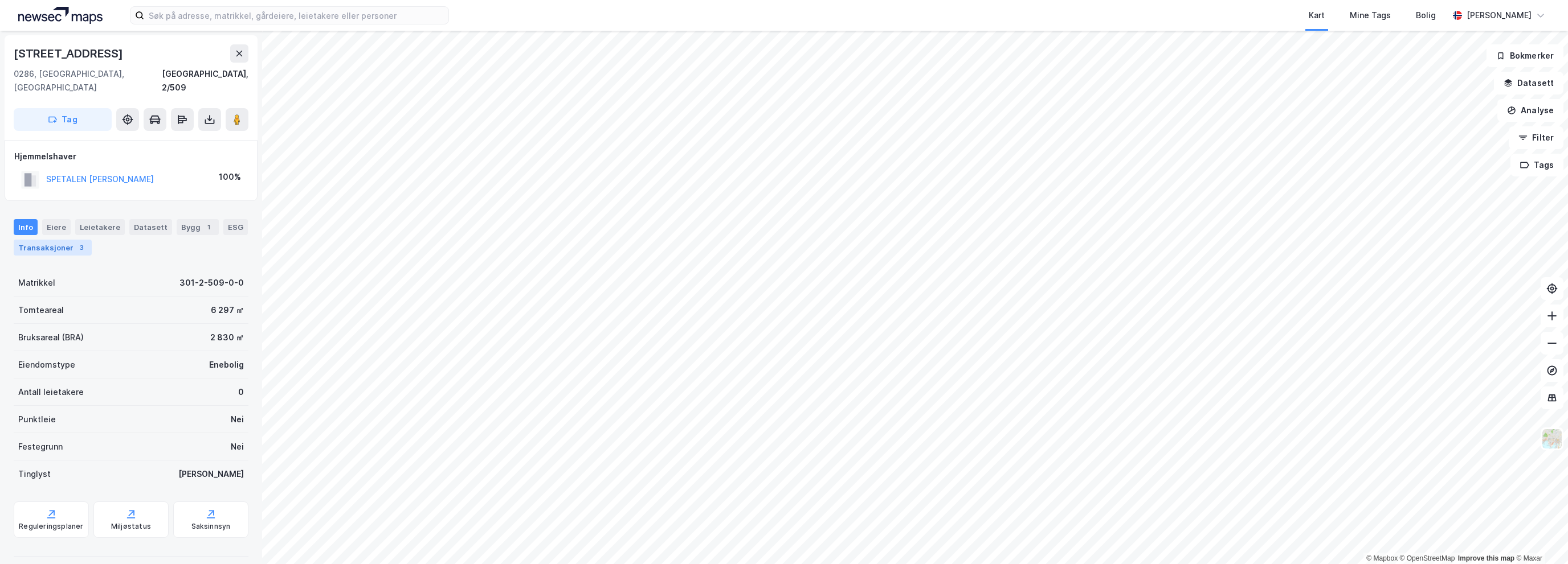
click at [46, 240] on div "Transaksjoner 3" at bounding box center [52, 248] width 78 height 16
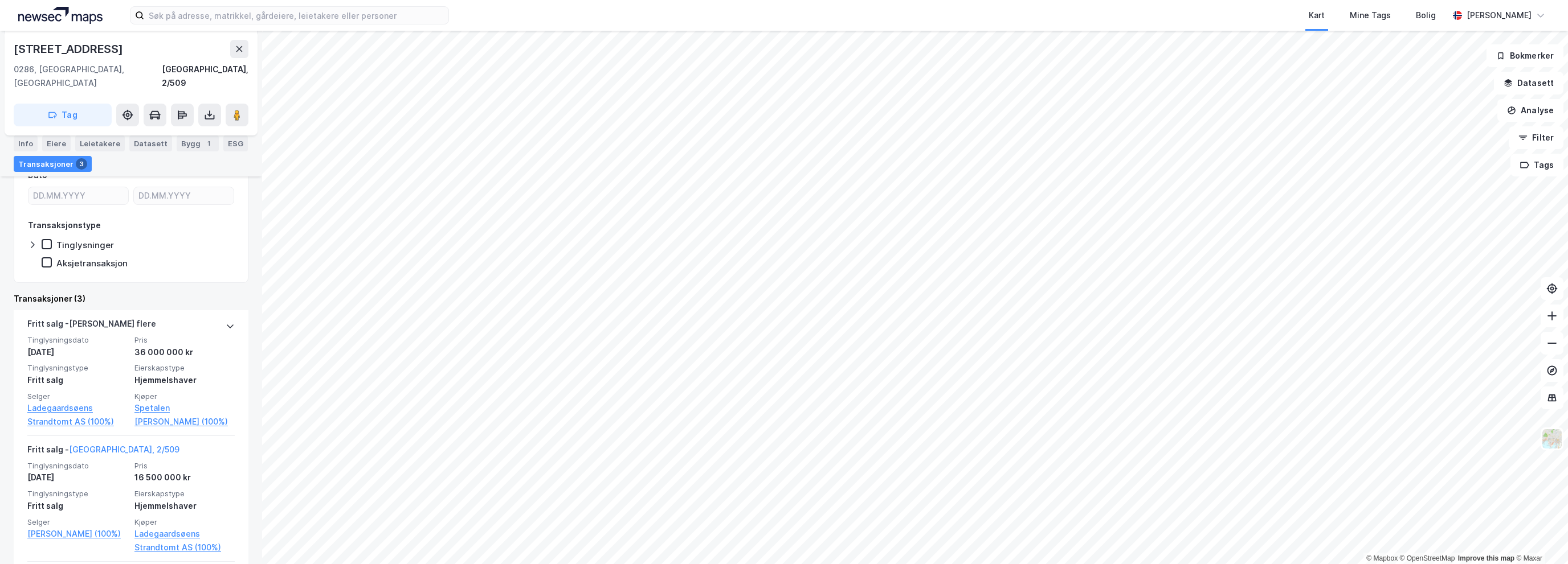
scroll to position [171, 0]
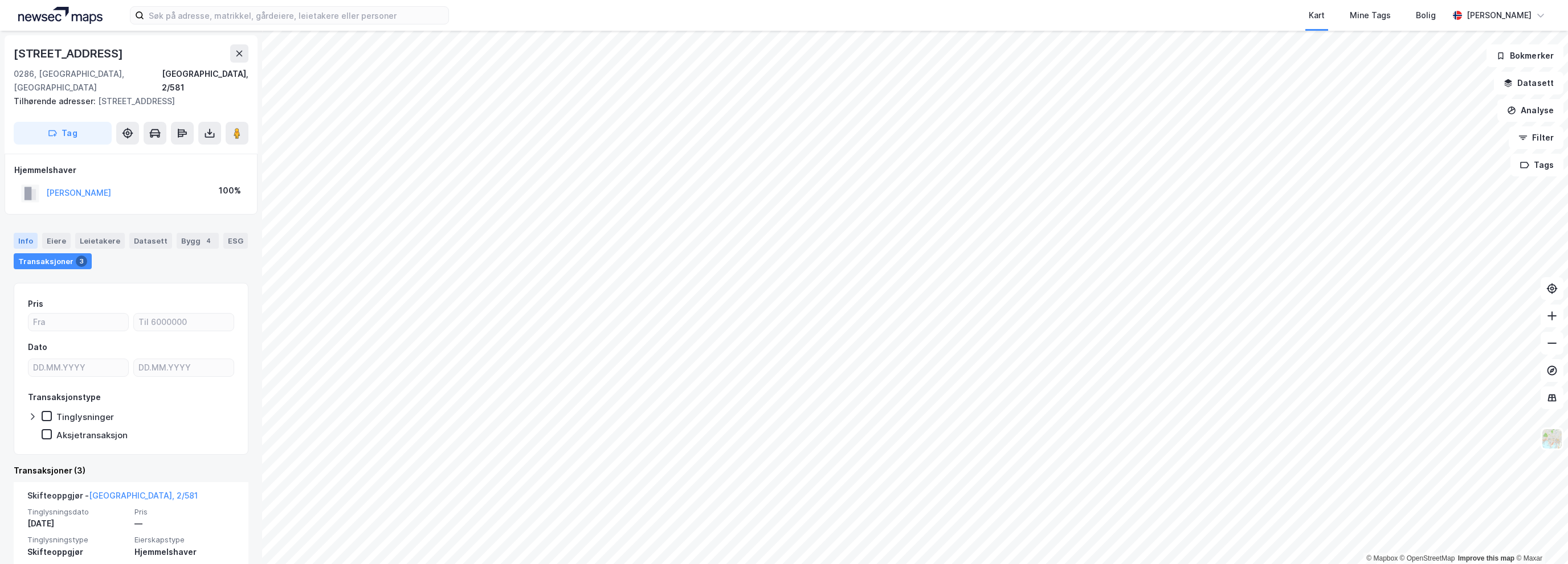
click at [30, 233] on div "Info" at bounding box center [25, 241] width 24 height 16
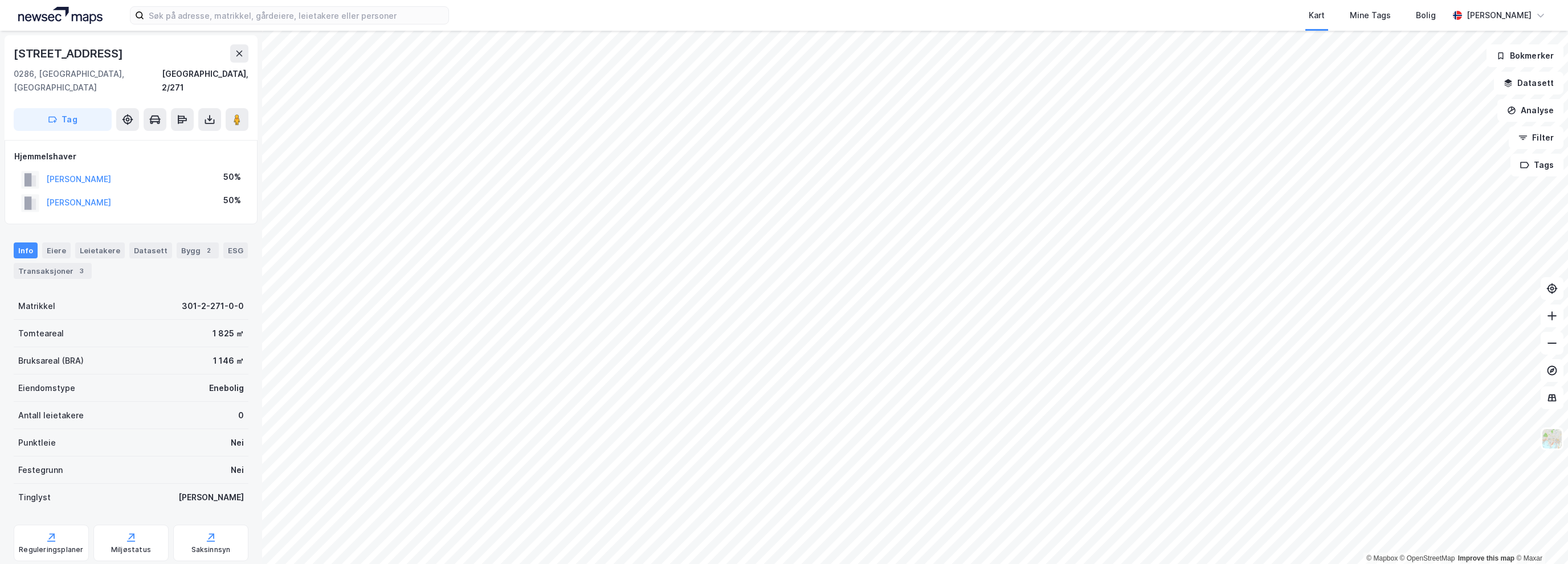
scroll to position [1, 0]
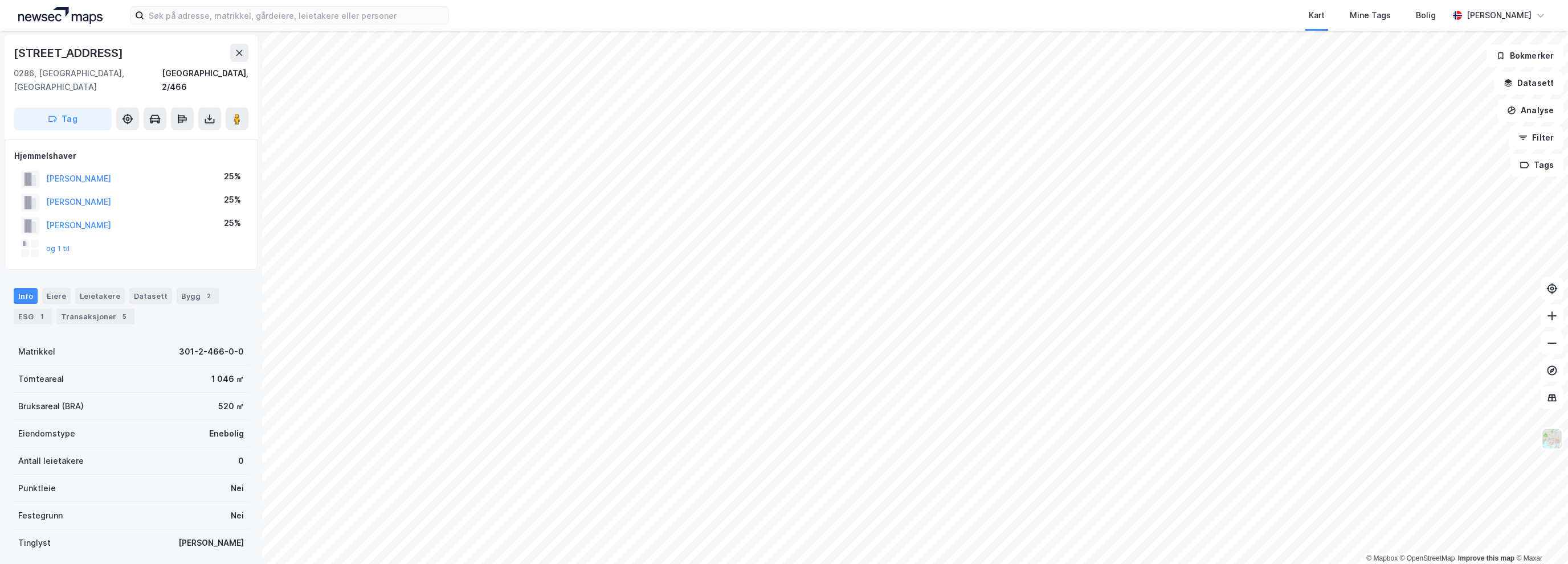
scroll to position [1, 0]
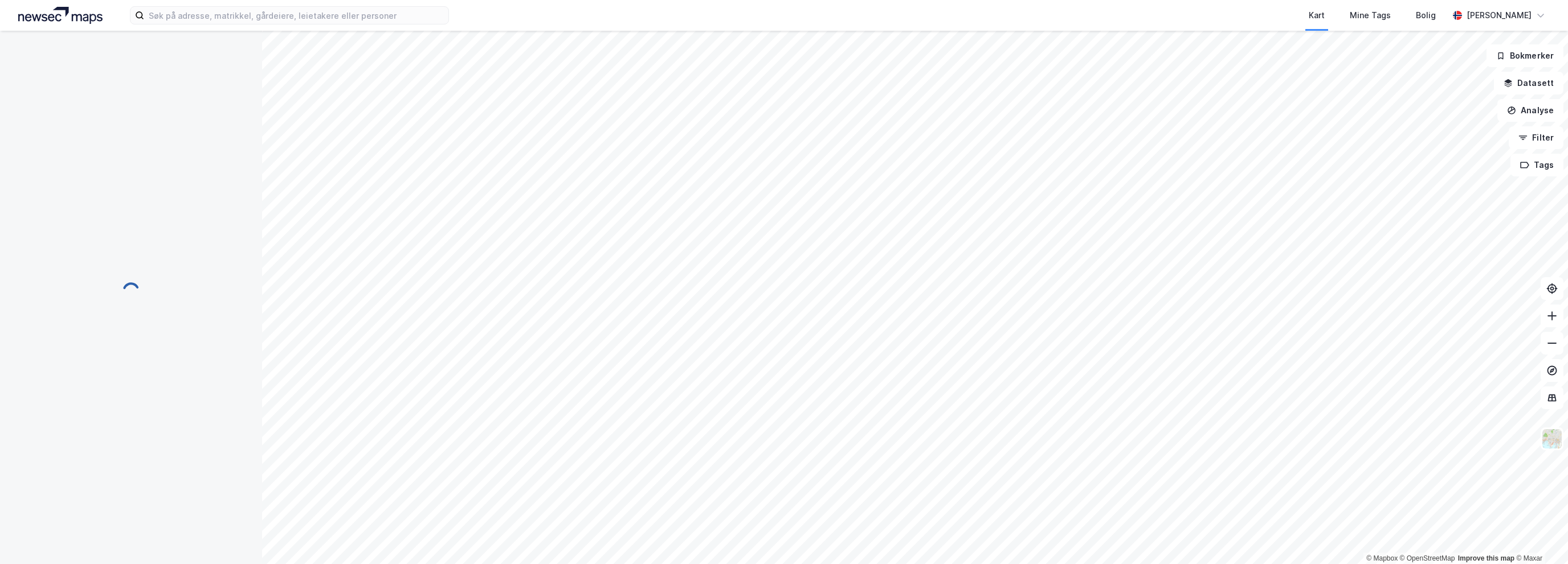
scroll to position [1, 0]
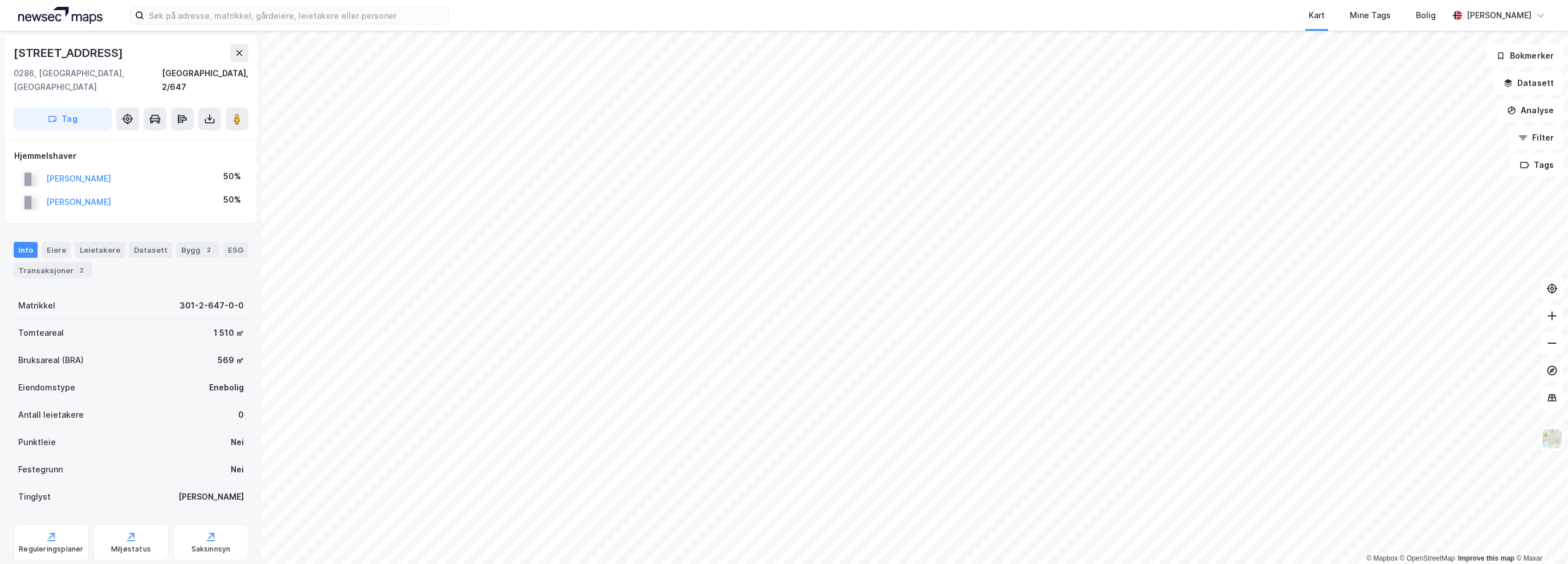
scroll to position [1, 0]
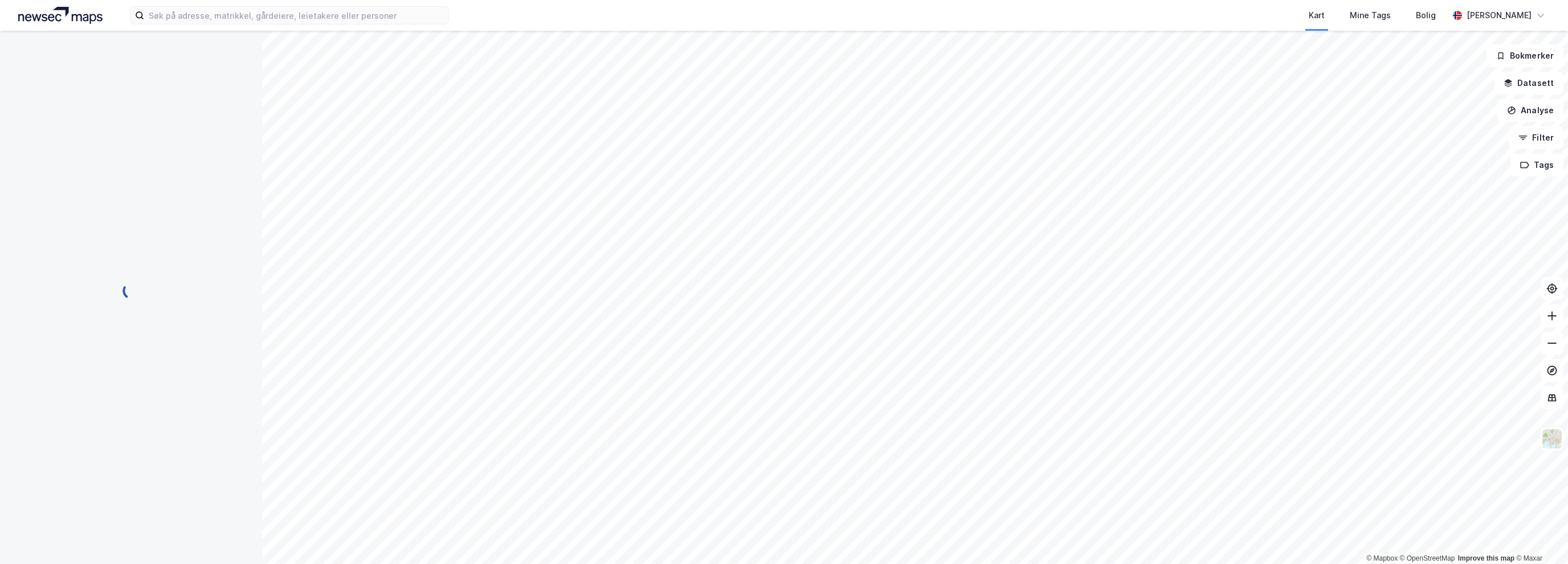
scroll to position [1, 0]
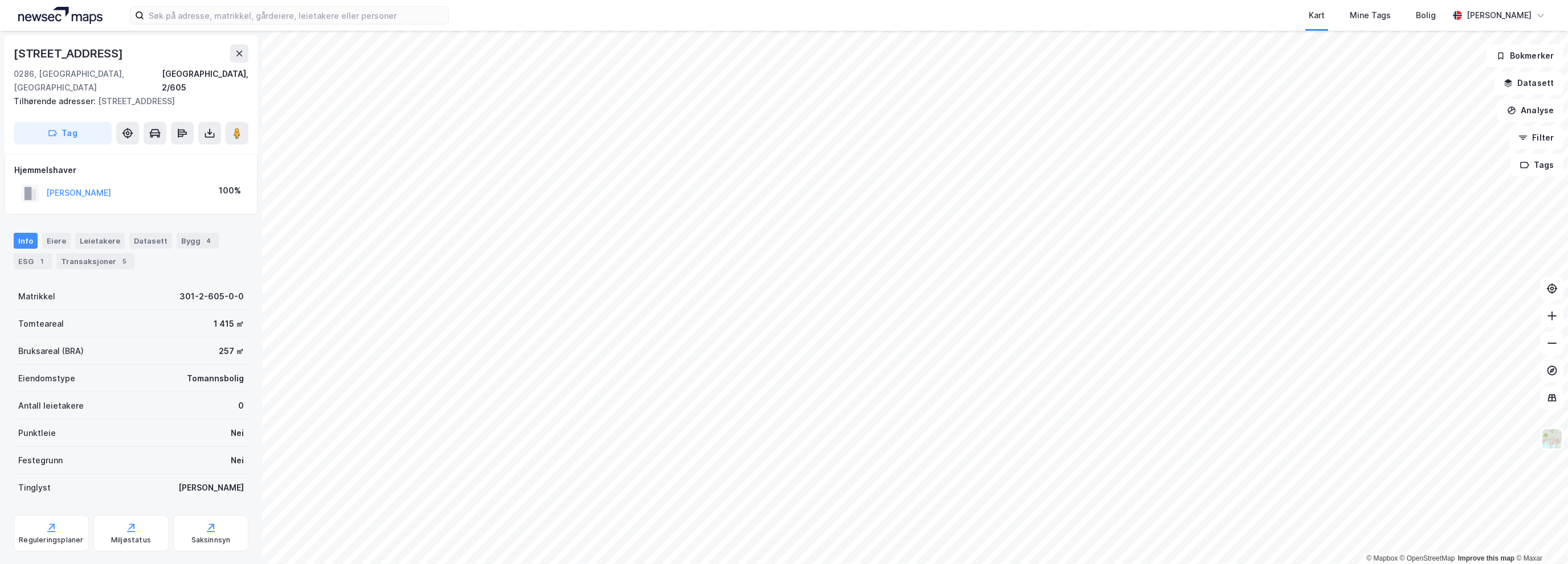
scroll to position [1, 0]
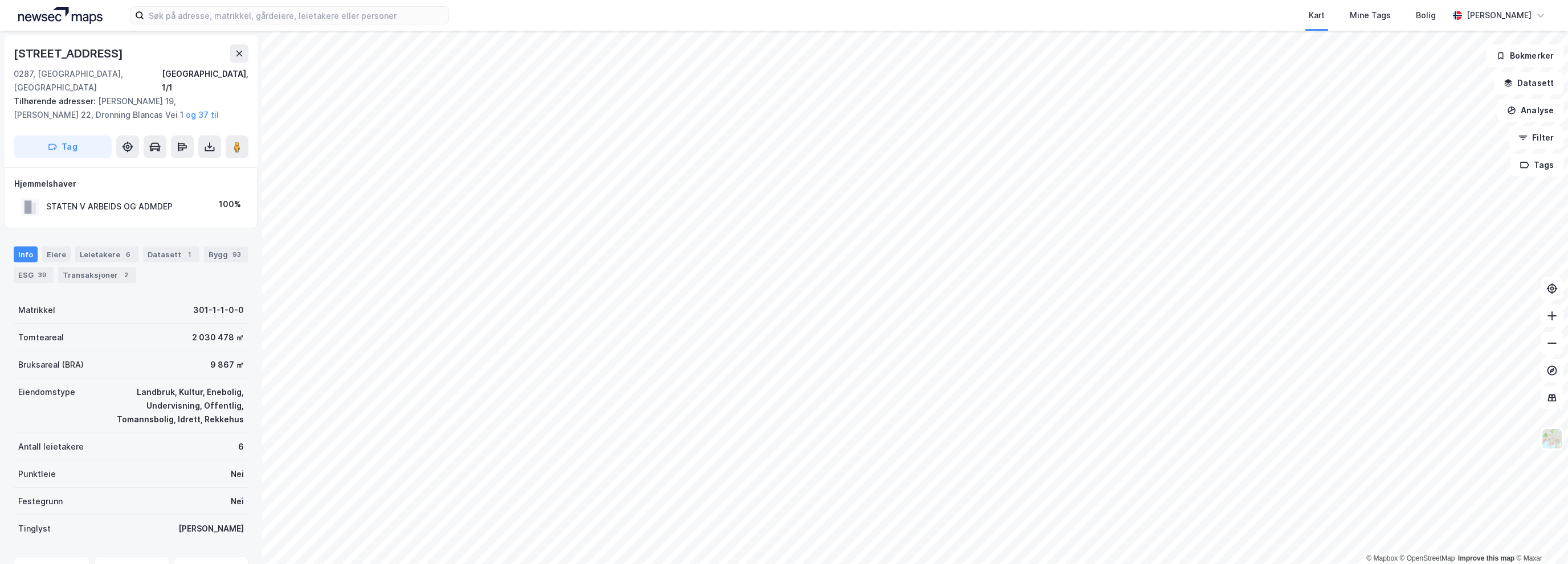
scroll to position [1, 0]
